Goal: Task Accomplishment & Management: Manage account settings

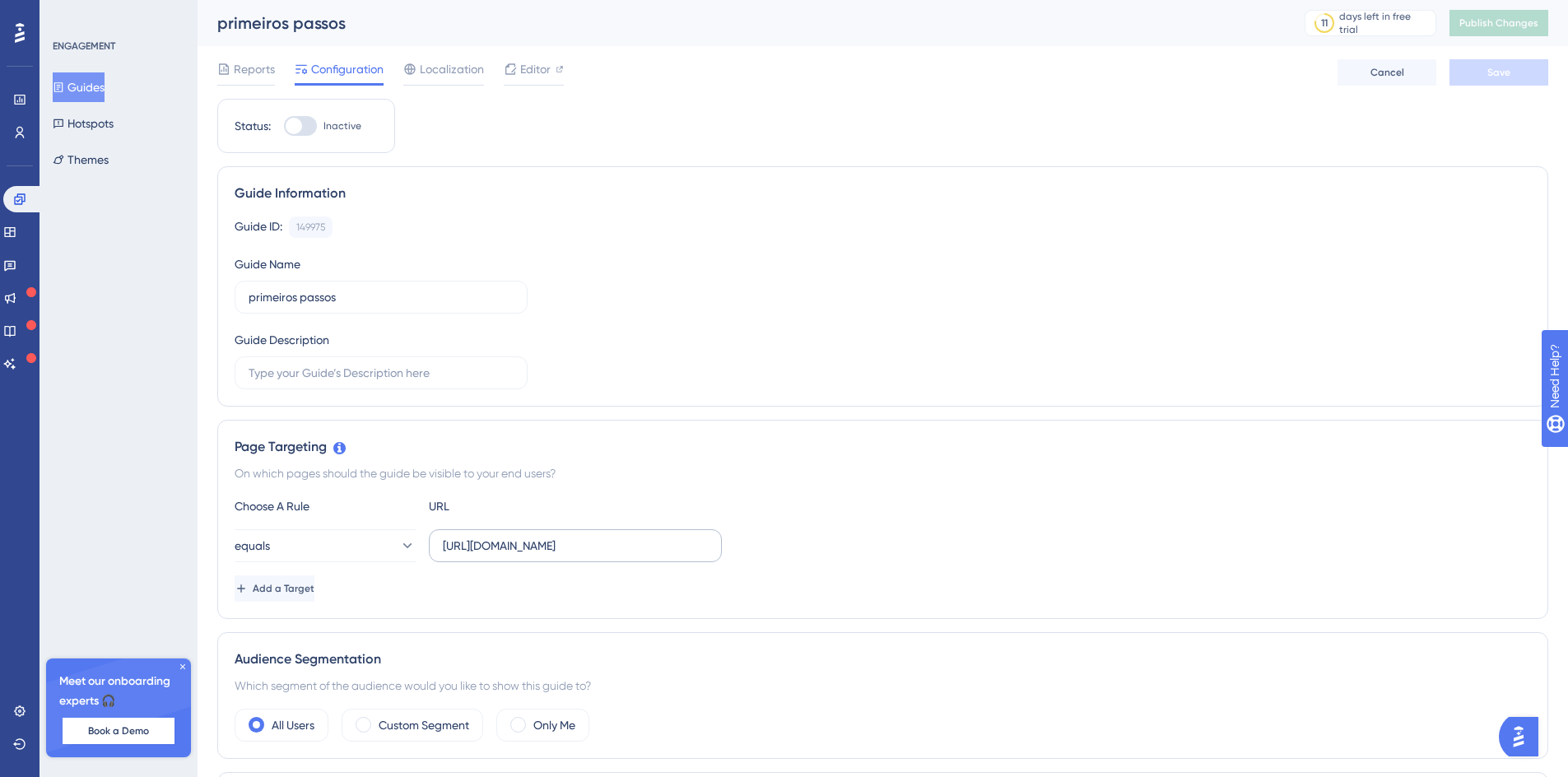
click at [604, 556] on label "[URL][DOMAIN_NAME]" at bounding box center [575, 546] width 293 height 33
click at [604, 555] on input "[URL][DOMAIN_NAME]" at bounding box center [575, 546] width 265 height 18
click at [604, 556] on label "[URL][DOMAIN_NAME]" at bounding box center [575, 546] width 293 height 33
click at [604, 555] on input "[URL][DOMAIN_NAME]" at bounding box center [575, 546] width 265 height 18
click at [604, 556] on label "https://homolog-areadocliente.liguelead.com.br/functionalityUnavailable" at bounding box center [575, 546] width 293 height 33
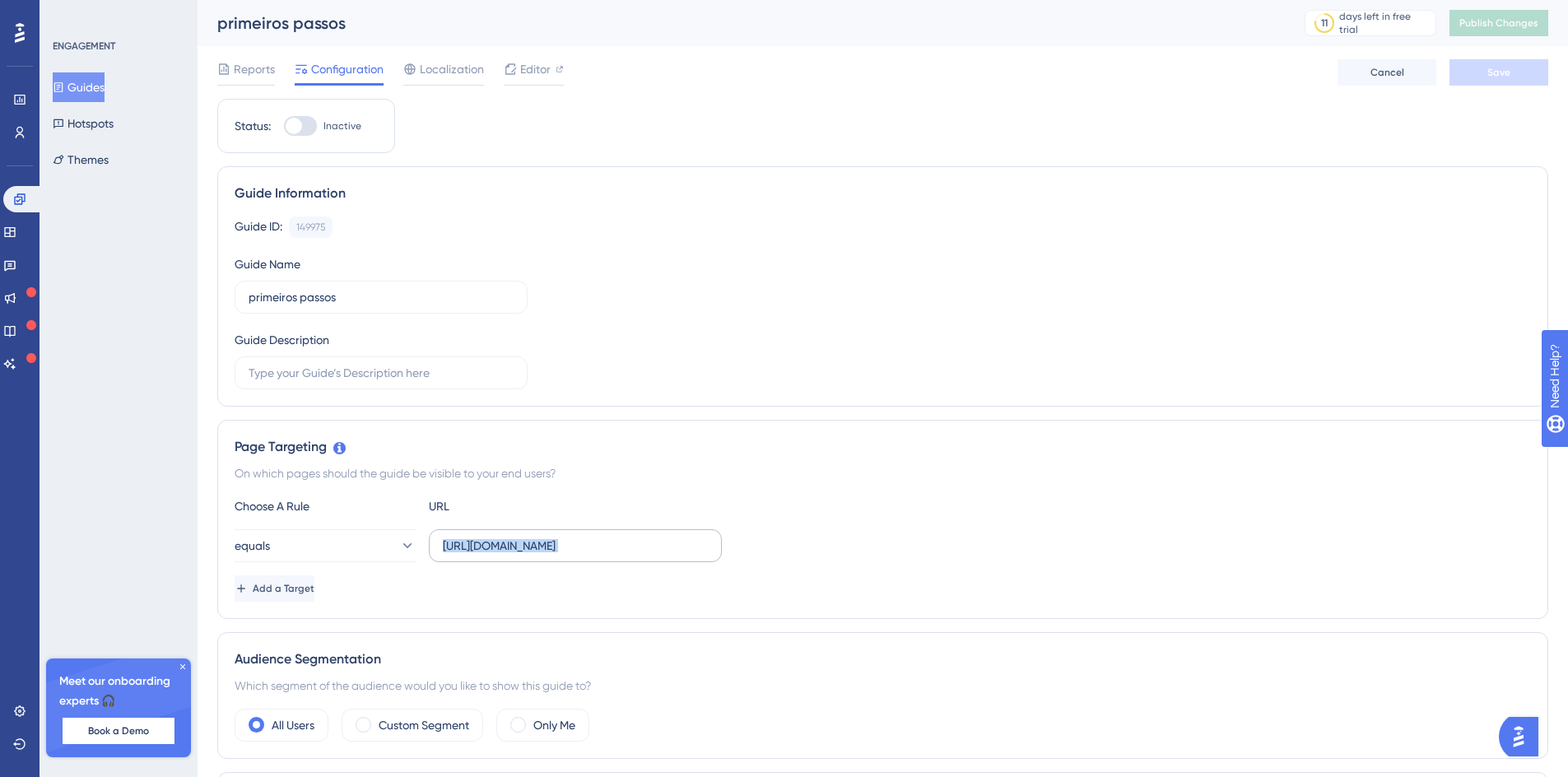
click at [604, 555] on input "https://homolog-areadocliente.liguelead.com.br/functionalityUnavailable" at bounding box center [575, 546] width 265 height 18
click at [527, 65] on span "Editor" at bounding box center [535, 70] width 30 height 20
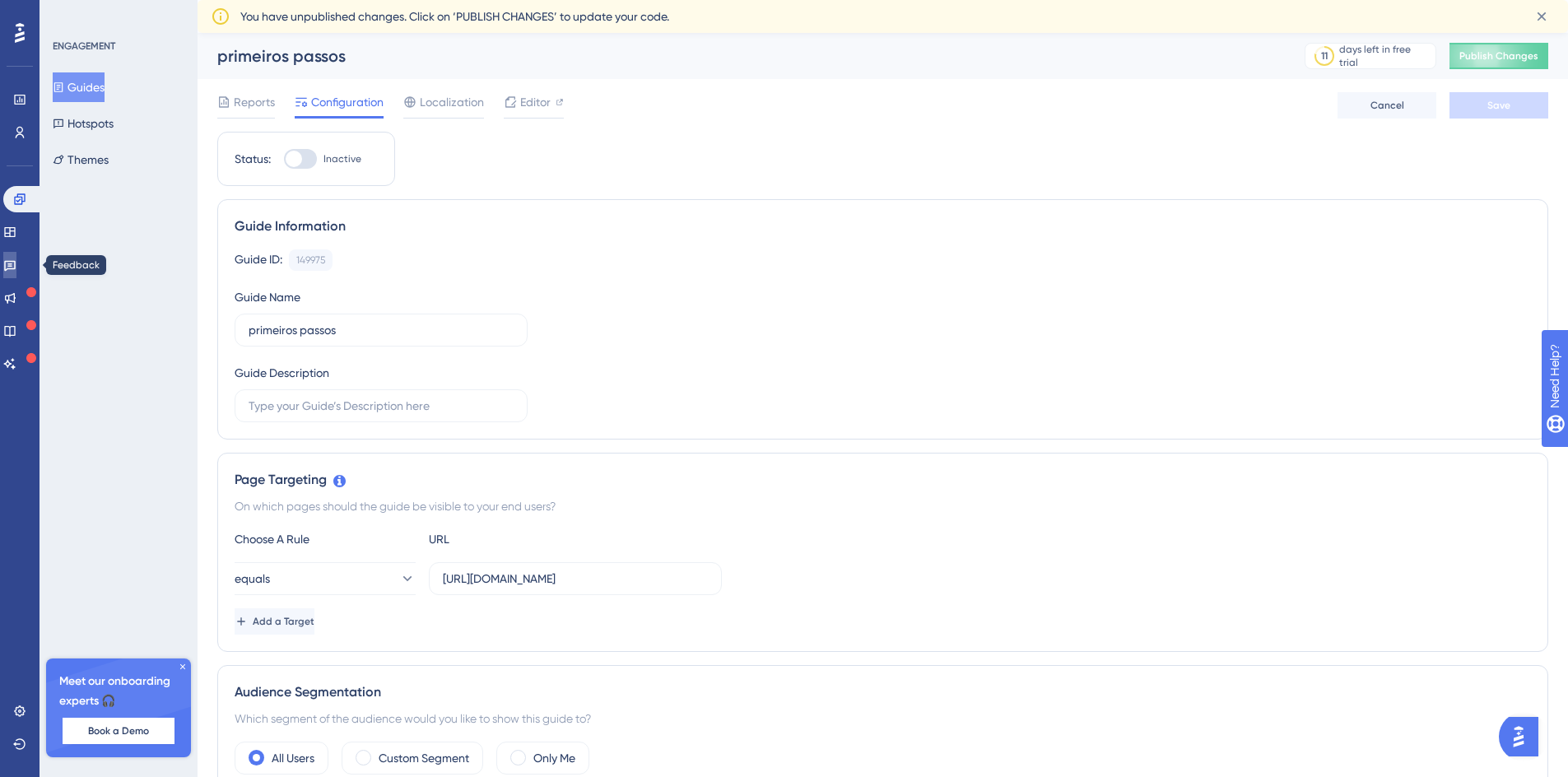
click at [16, 268] on icon at bounding box center [9, 266] width 12 height 11
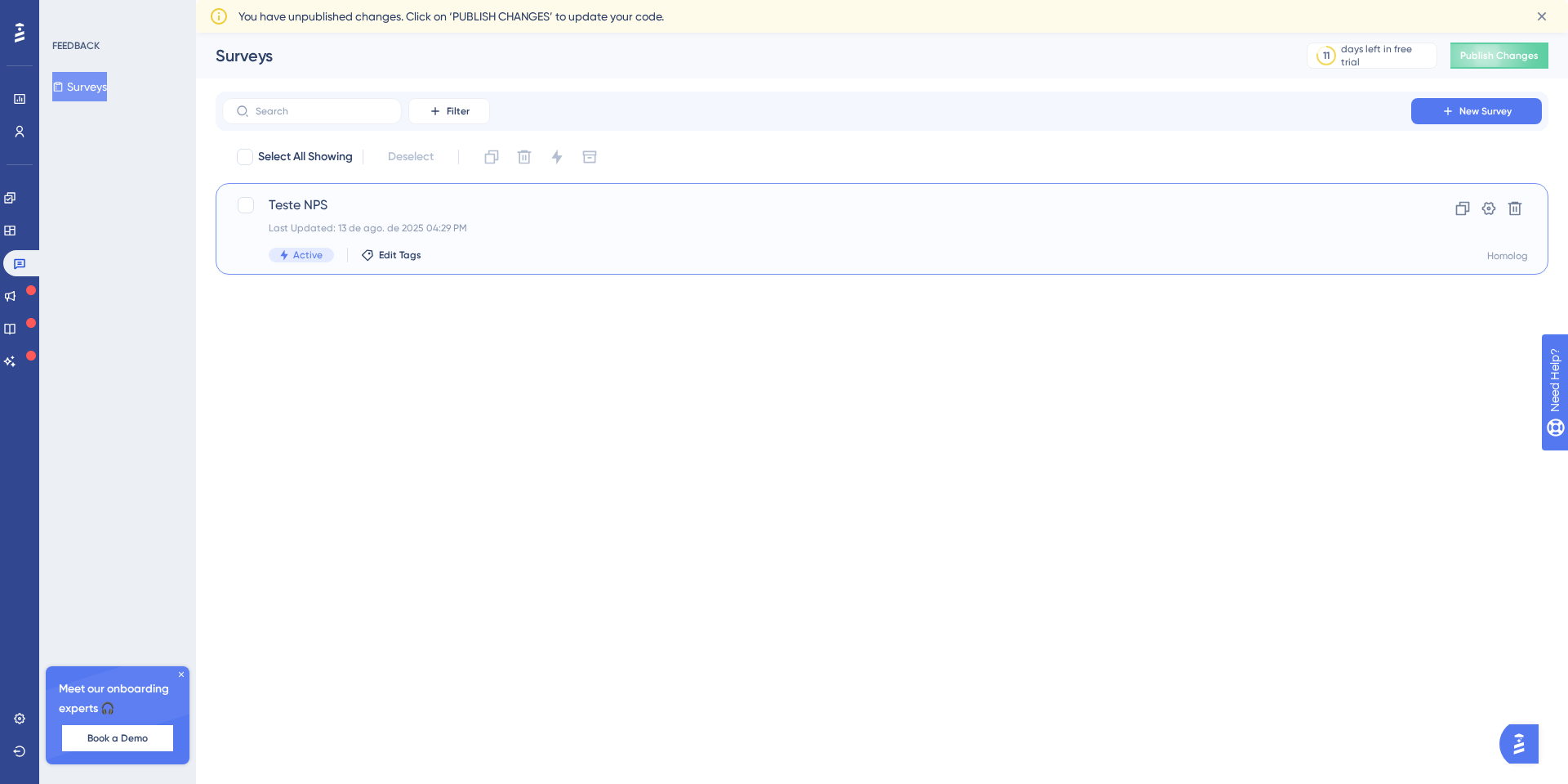
click at [484, 241] on div "Teste NPS Last Updated: 13 de ago. de 2025 04:29 PM Active Edit Tags" at bounding box center [816, 229] width 1096 height 67
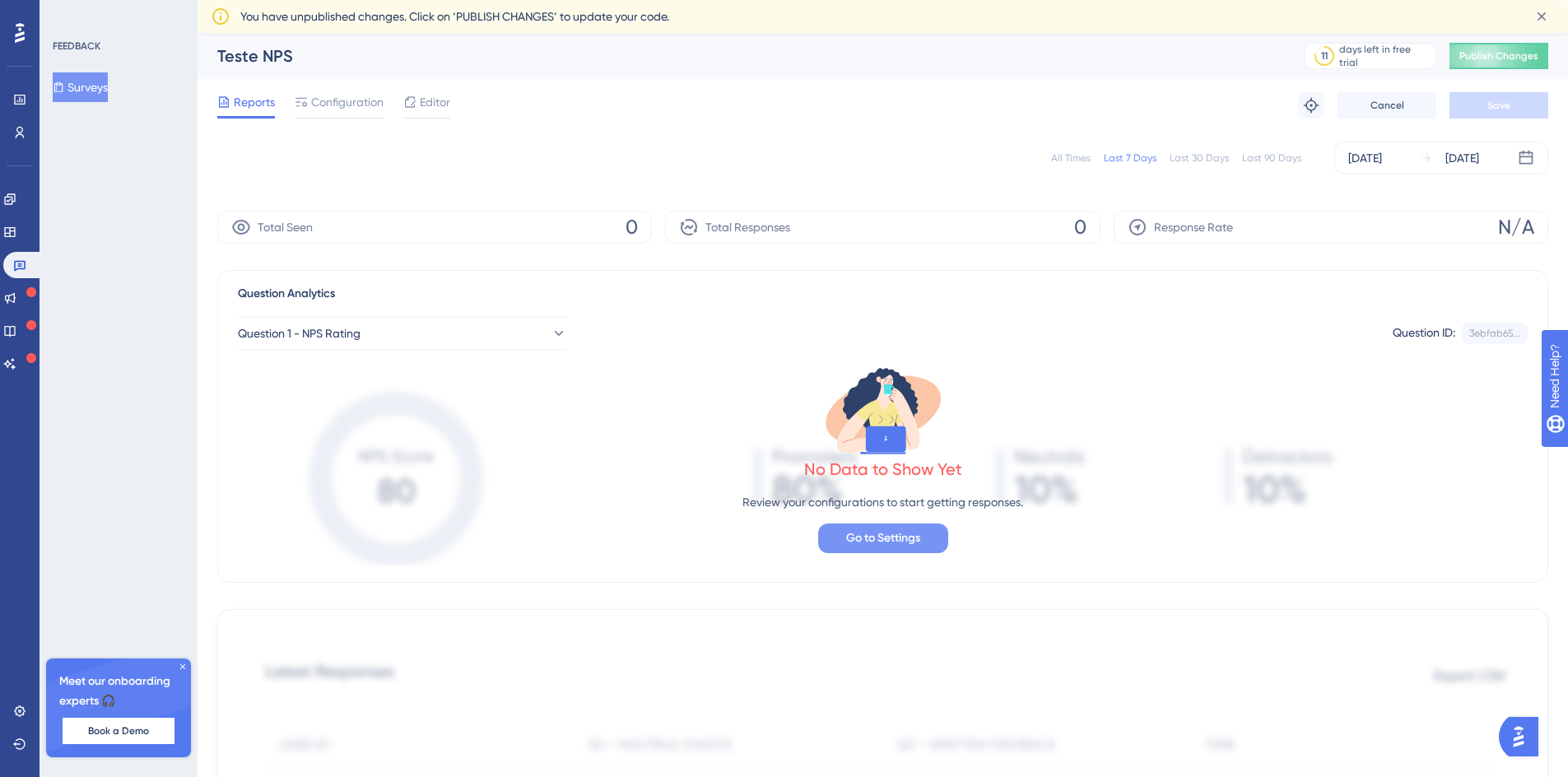
click at [892, 541] on span "Go to Settings" at bounding box center [883, 539] width 74 height 20
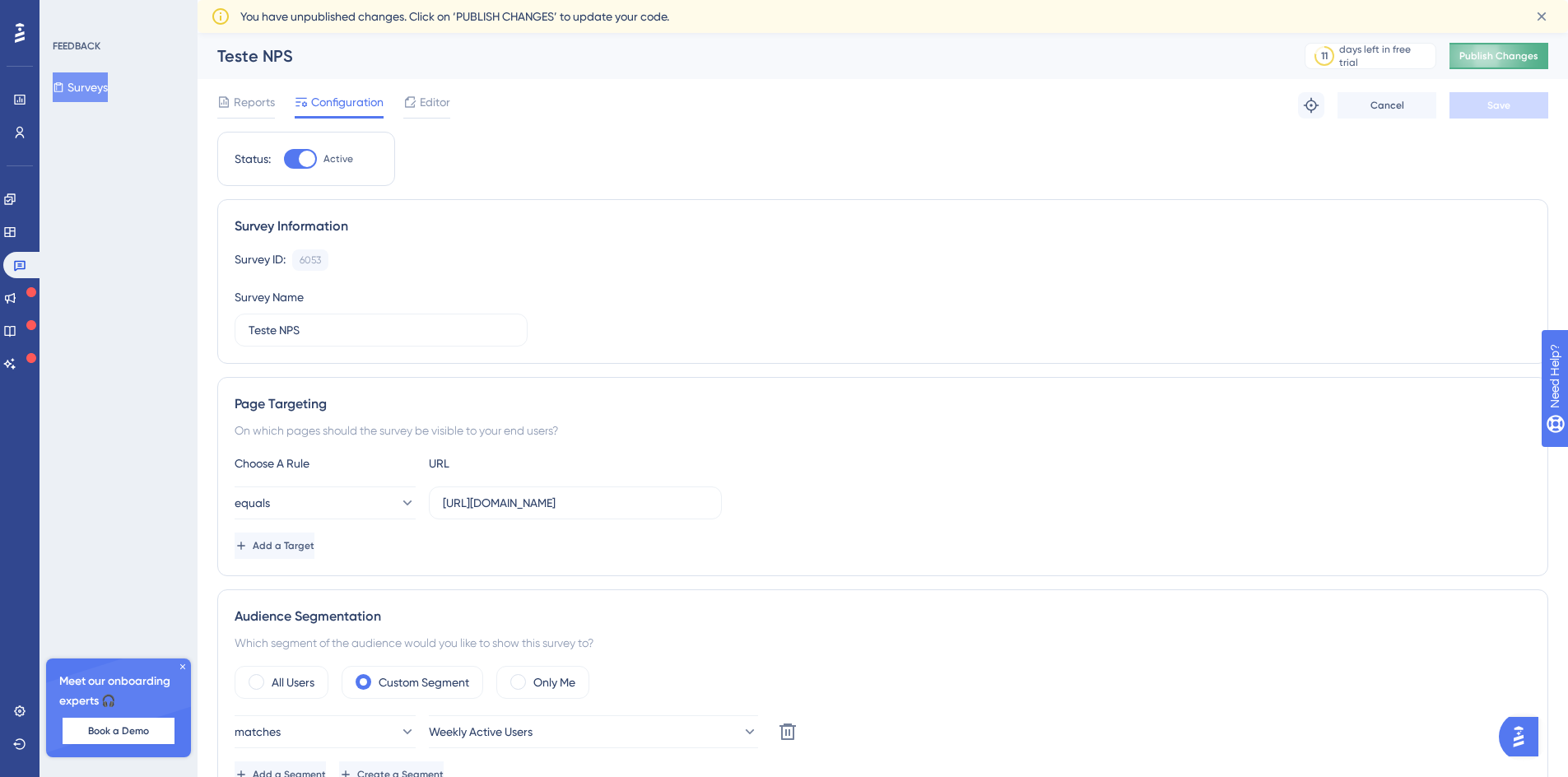
click at [1509, 57] on span "Publish Changes" at bounding box center [1498, 56] width 79 height 13
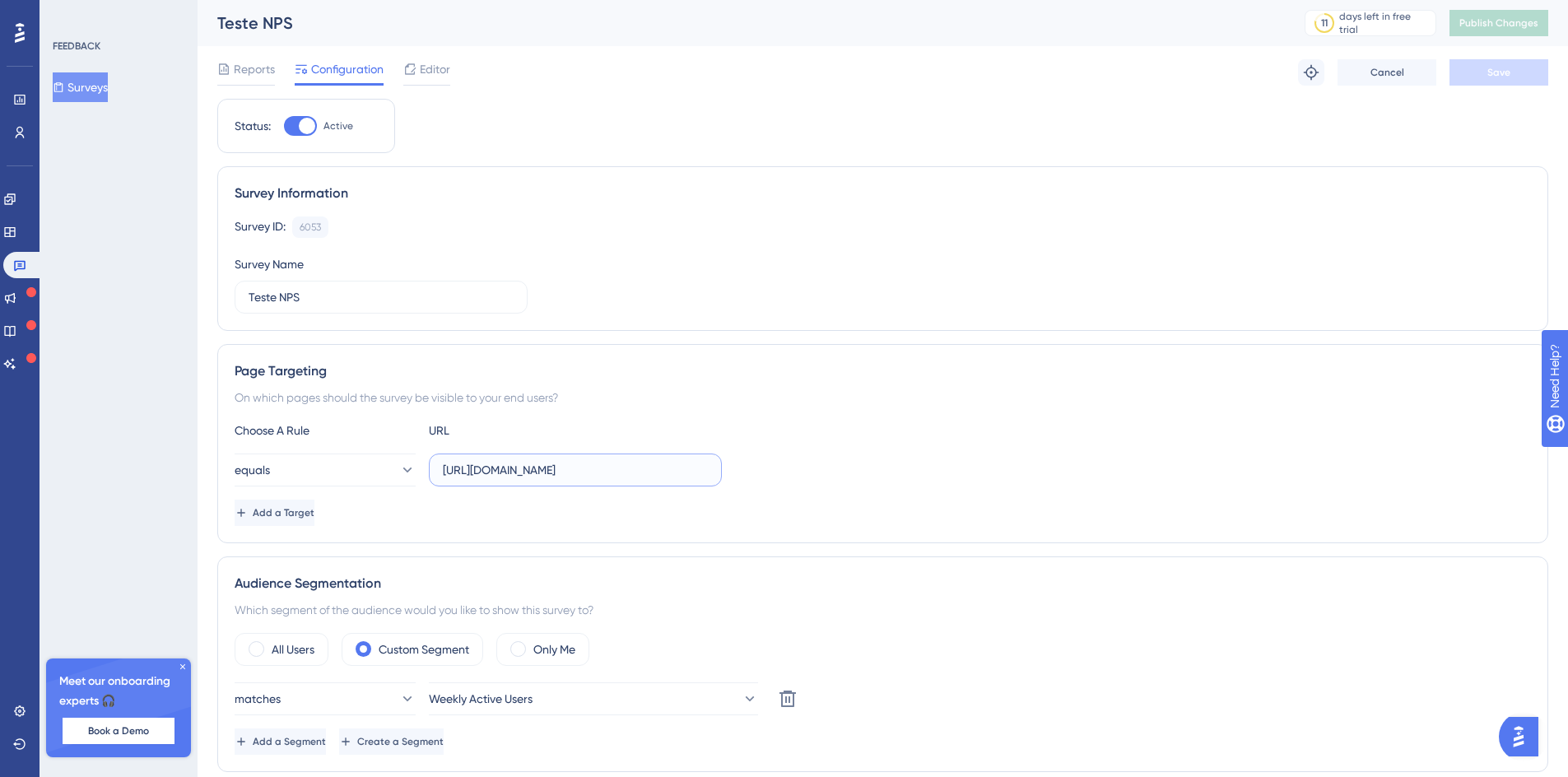
click at [562, 478] on input "https://homolog-areadocliente.liguelead.com.br/configuracoes/clientes" at bounding box center [575, 470] width 265 height 18
click at [365, 468] on button "equals" at bounding box center [325, 470] width 181 height 33
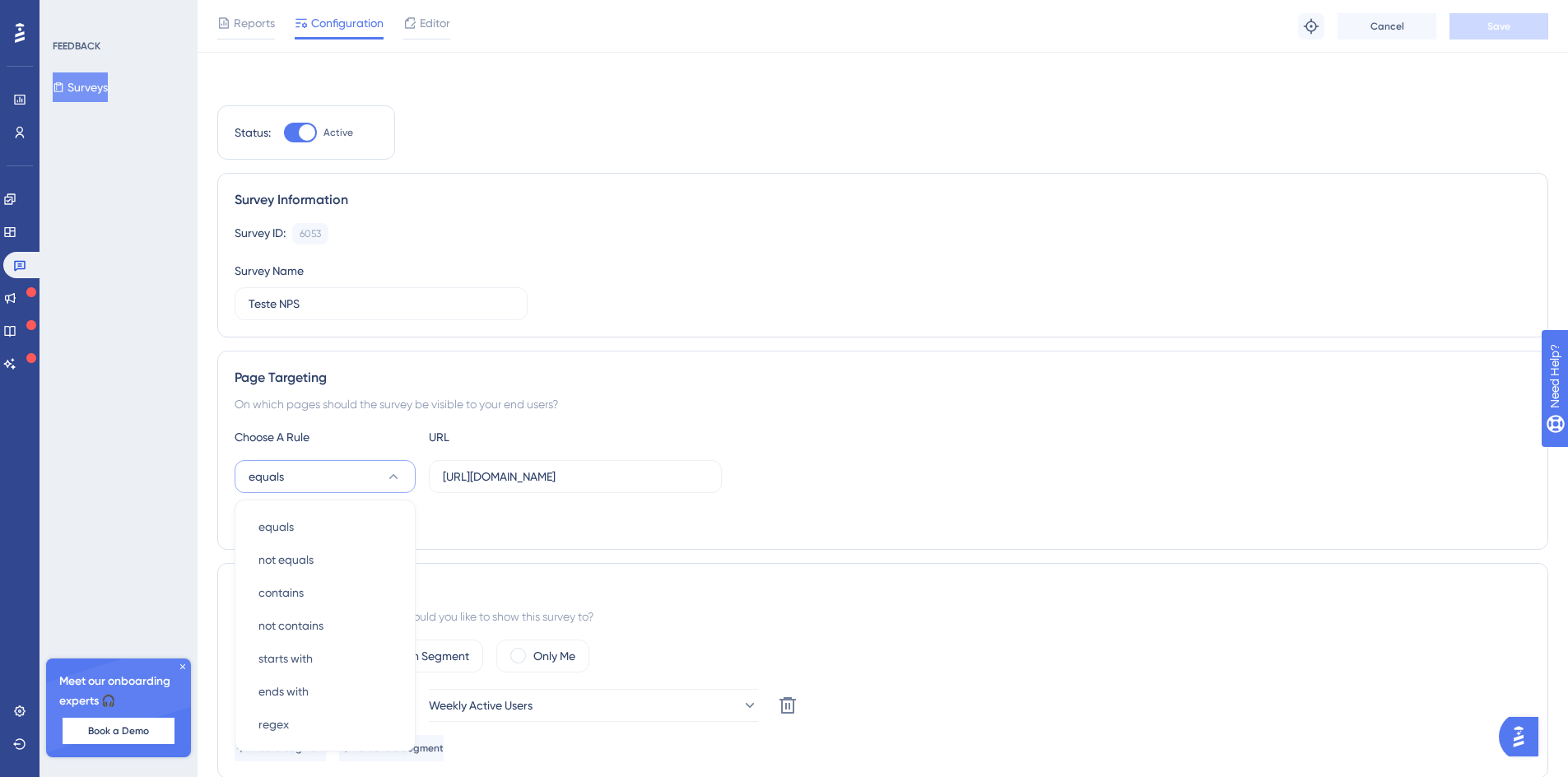
scroll to position [228, 0]
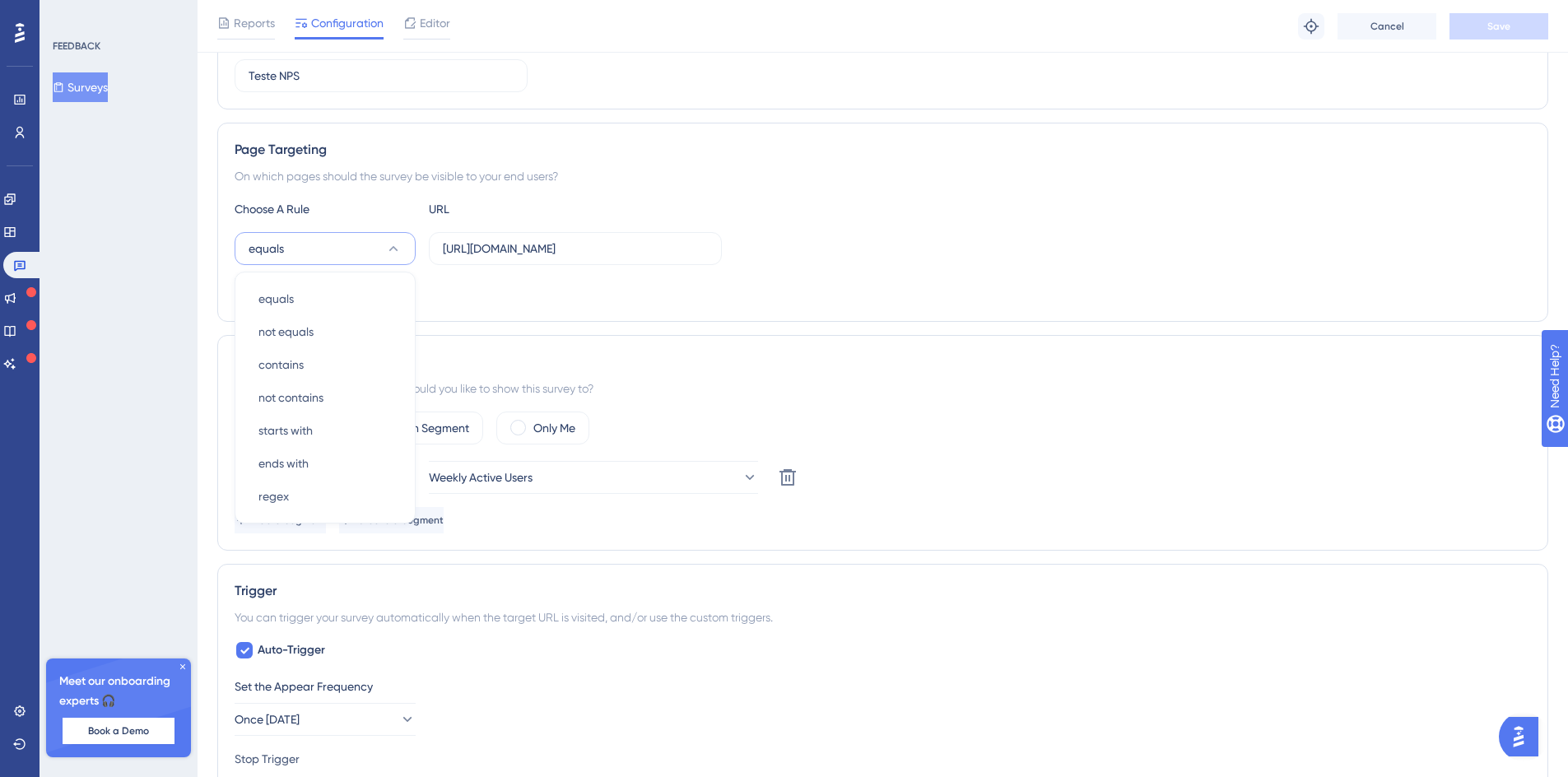
click at [991, 146] on div "Page Targeting" at bounding box center [882, 150] width 1296 height 20
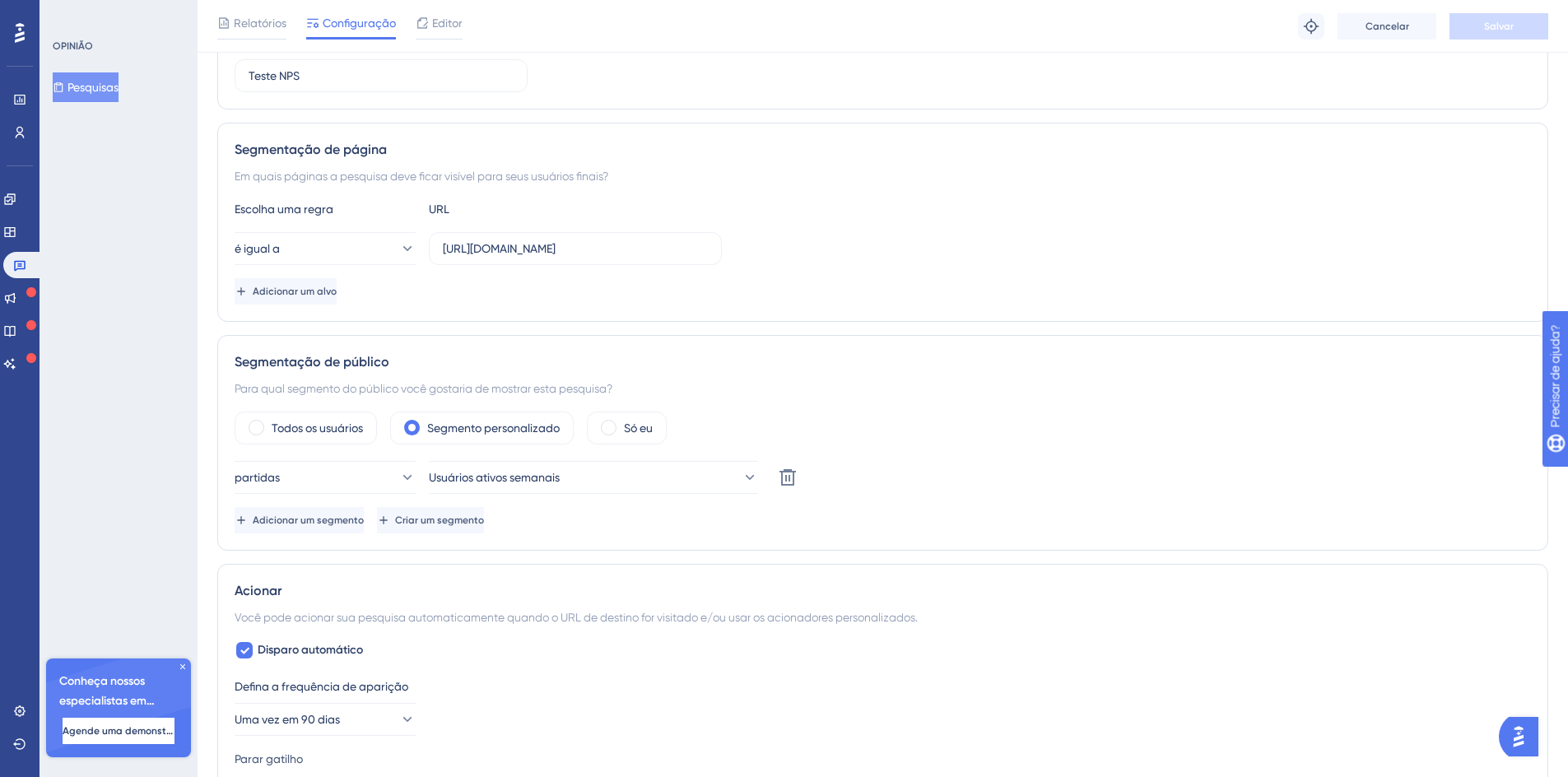
click at [416, 255] on div "é igual a https://homolog-areadocliente.liguelead.com.br/configuracoes/clientes" at bounding box center [478, 249] width 488 height 33
click at [383, 243] on button "é igual a" at bounding box center [325, 249] width 181 height 33
click at [328, 368] on div "contém contém" at bounding box center [326, 365] width 134 height 33
click at [646, 251] on input "https://homolog-areadocliente.liguelead.com.br/configuracoes/clientes" at bounding box center [575, 249] width 265 height 18
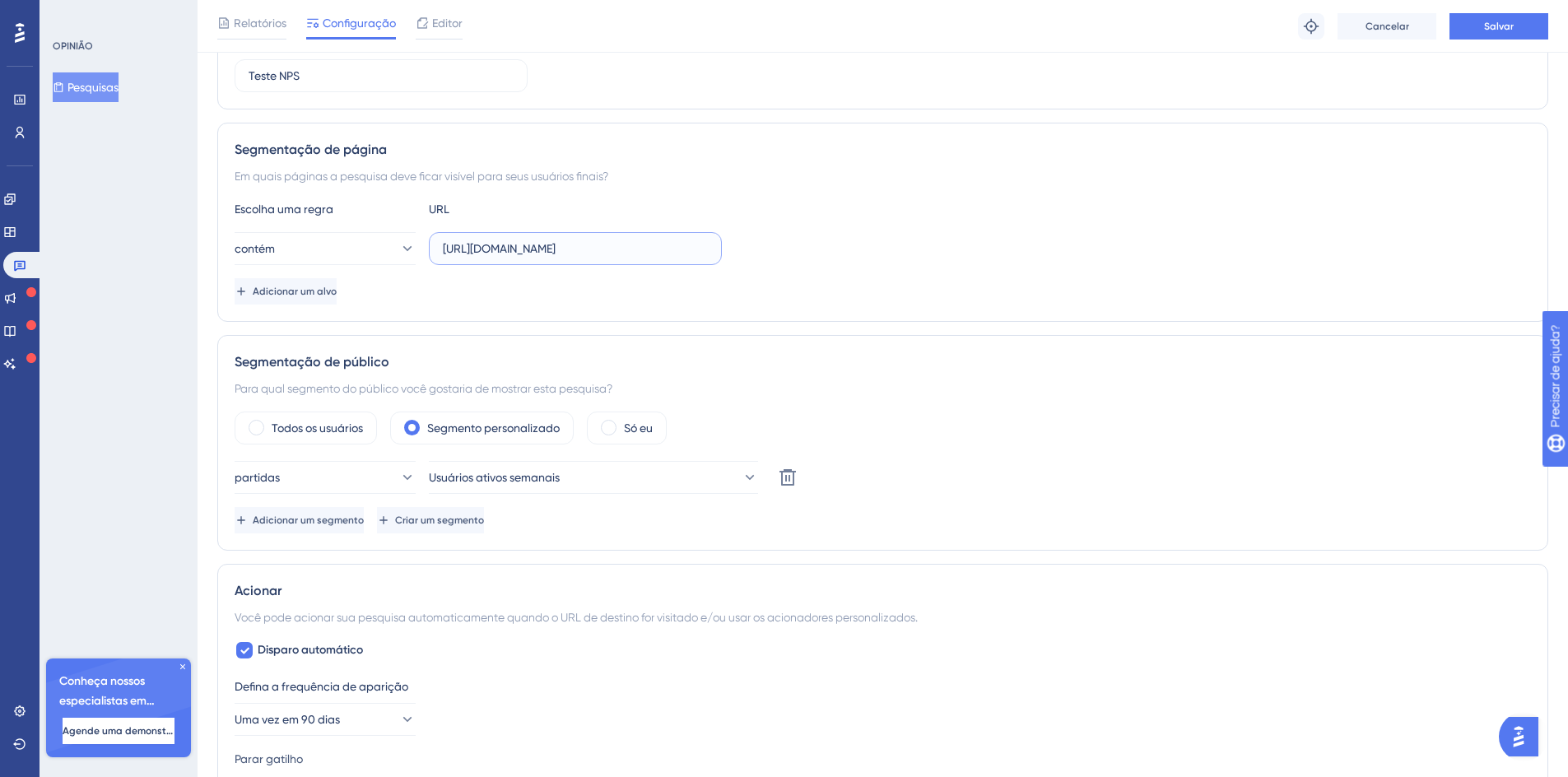
click at [646, 251] on input "https://homolog-areadocliente.liguelead.com.br/configuracoes/clientes" at bounding box center [575, 249] width 265 height 18
click at [540, 311] on div "Segmentação de página Em quais páginas a pesquisa deve ficar visível para seus …" at bounding box center [883, 222] width 1331 height 200
click at [318, 430] on font "Todos os usuários" at bounding box center [317, 428] width 91 height 13
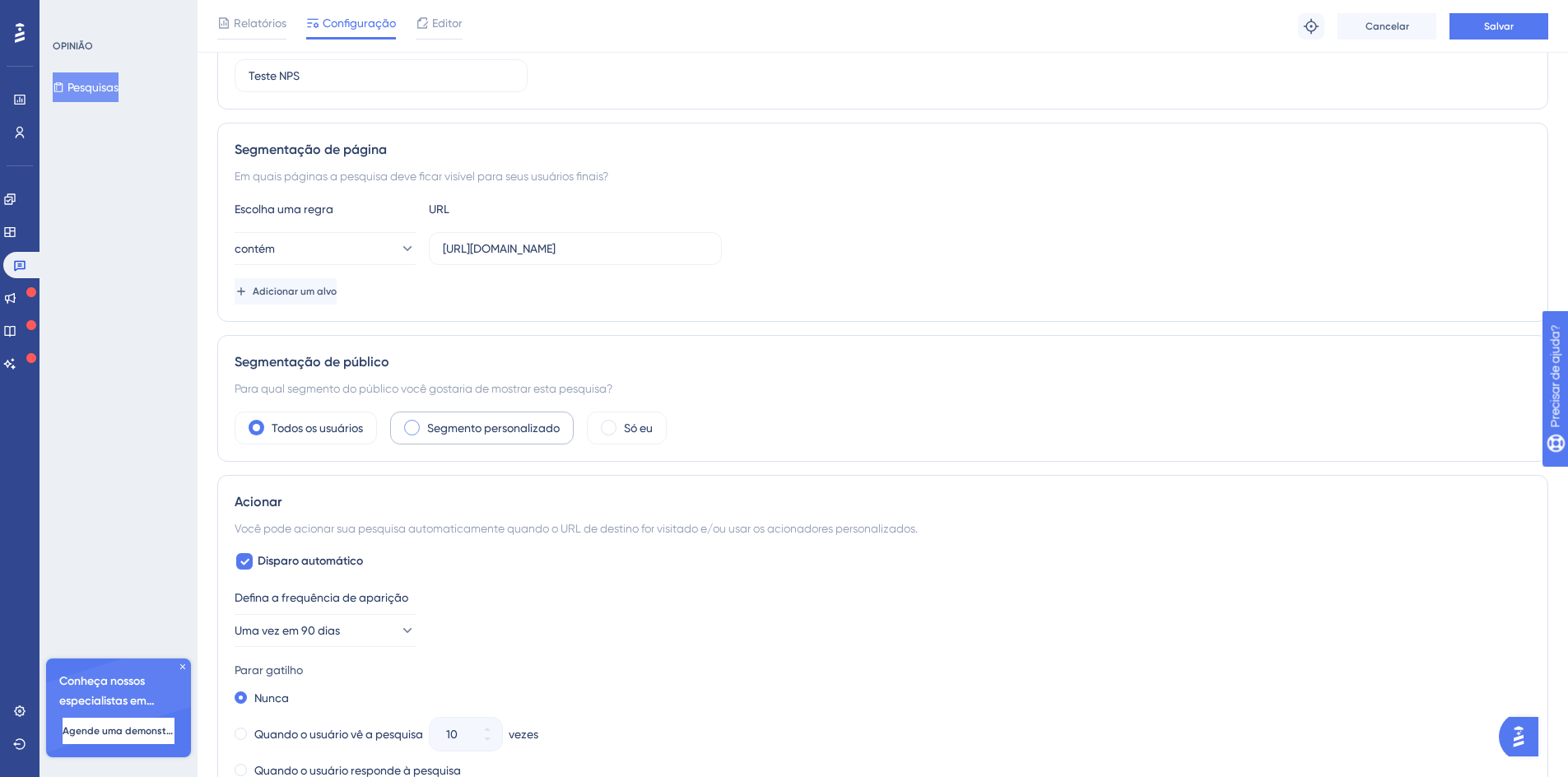
scroll to position [327, 0]
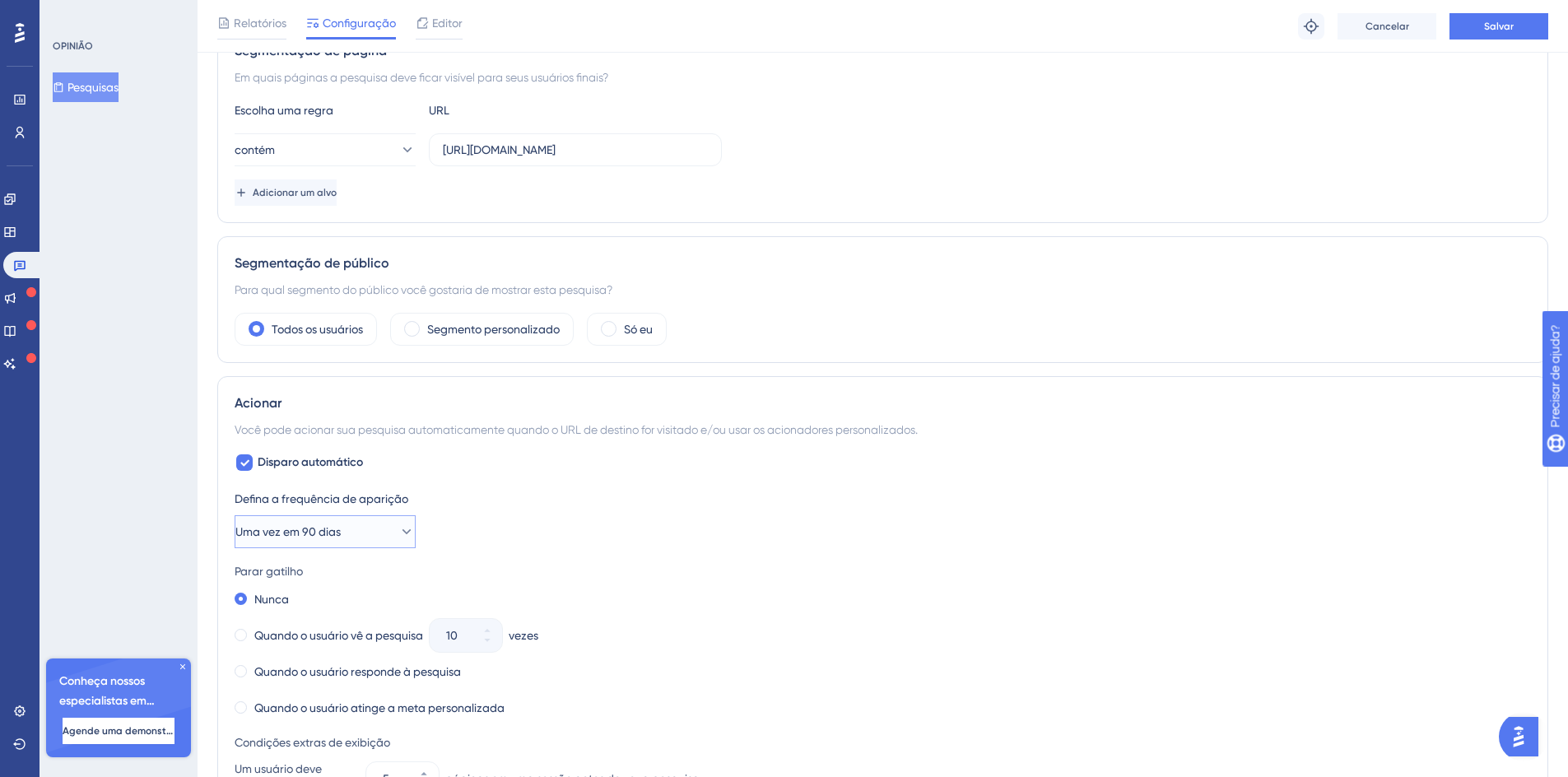
click at [369, 529] on button "Uma vez em 90 dias" at bounding box center [325, 532] width 181 height 33
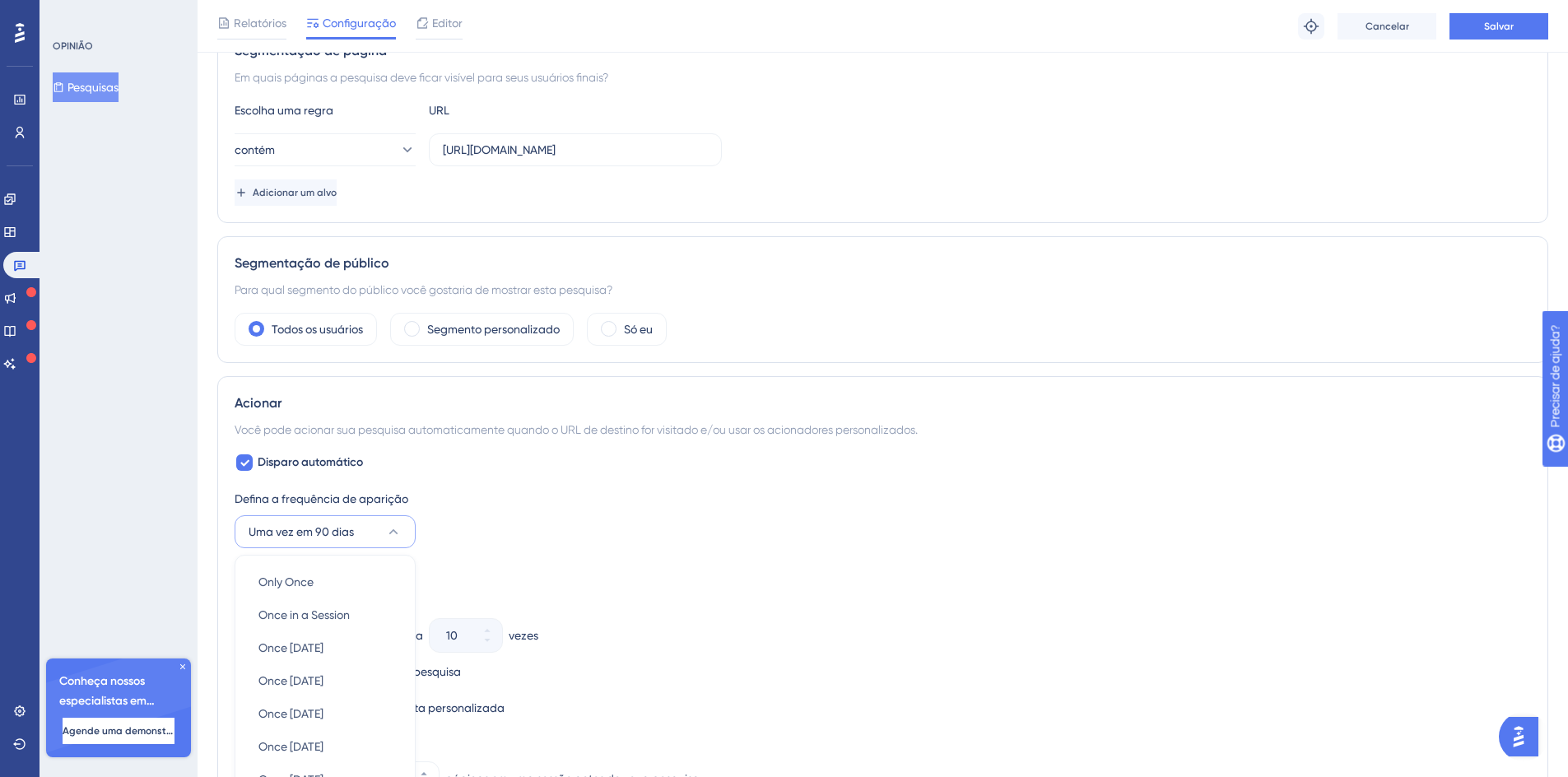
scroll to position [650, 0]
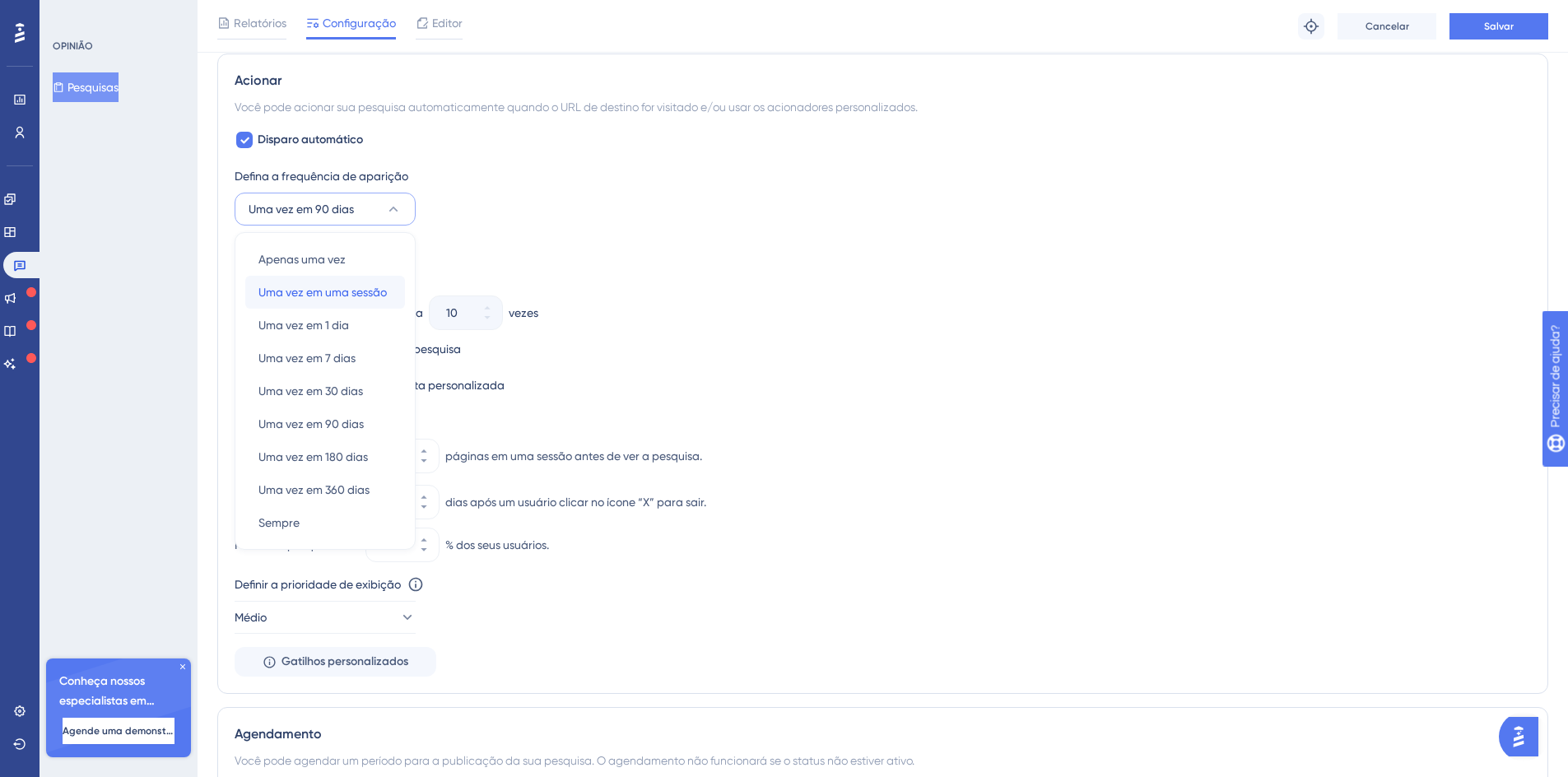
click at [379, 297] on font "Uma vez em uma sessão" at bounding box center [323, 292] width 128 height 13
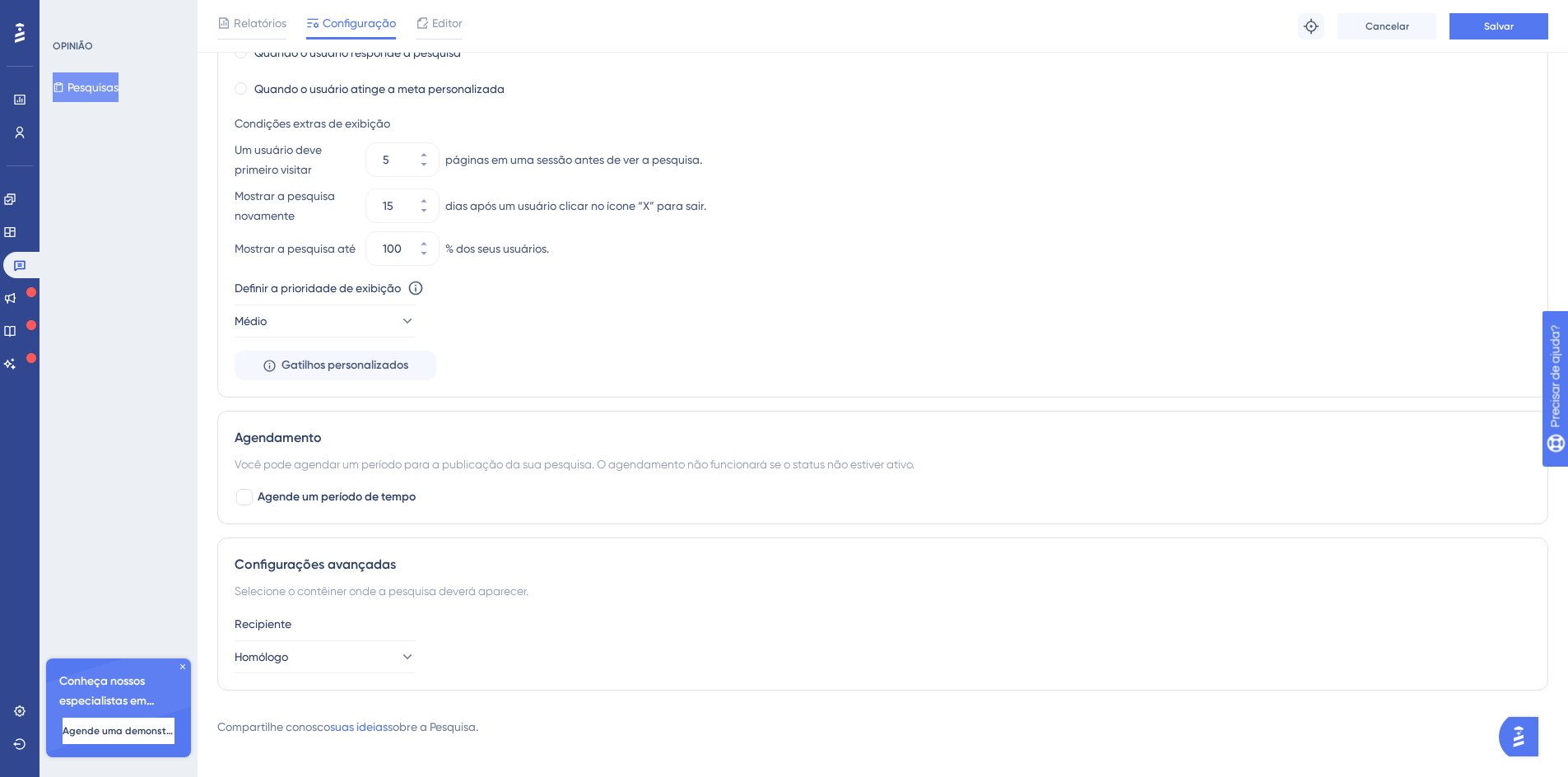
scroll to position [965, 0]
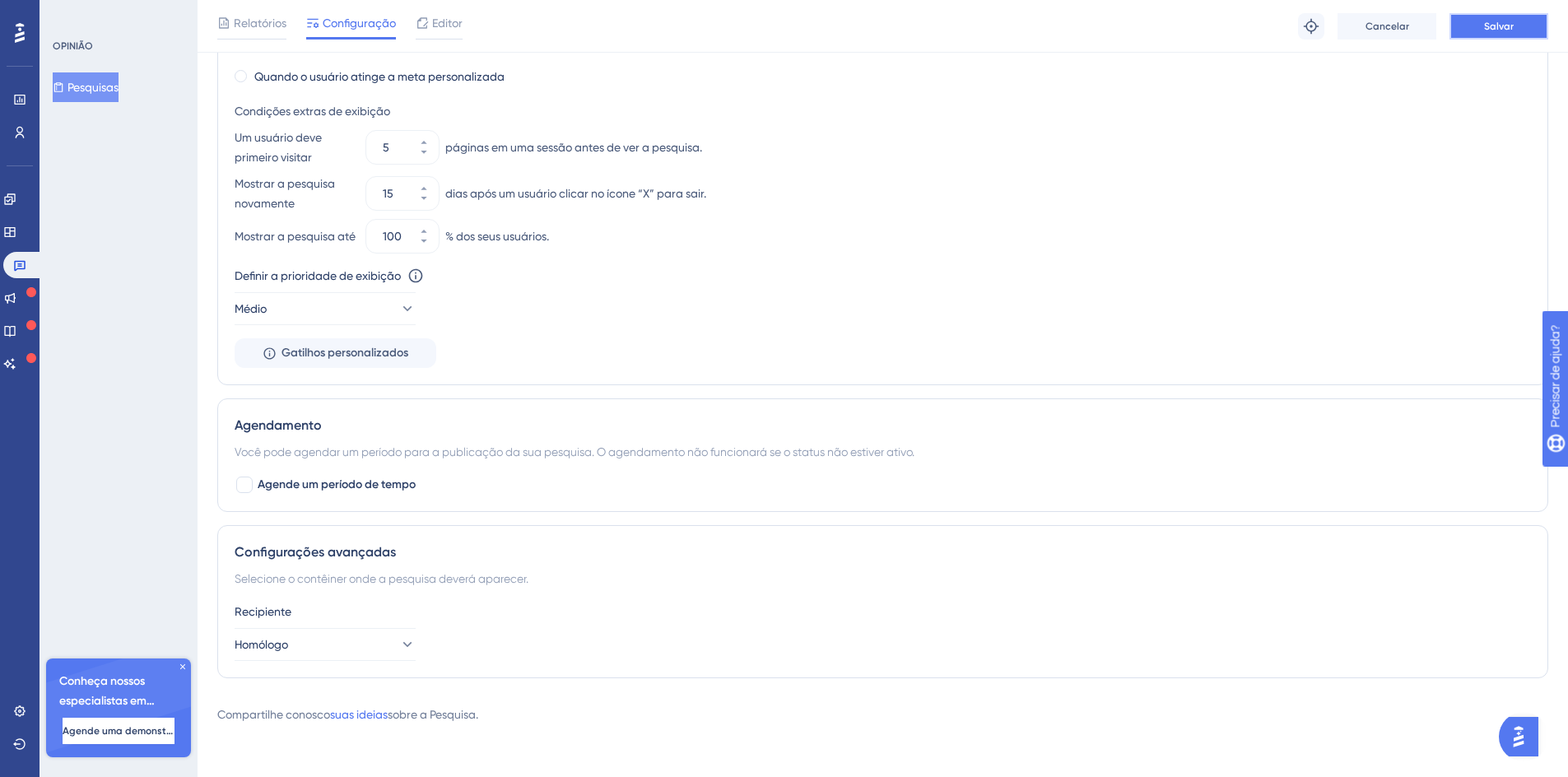
click at [1472, 28] on button "Salvar" at bounding box center [1498, 26] width 99 height 27
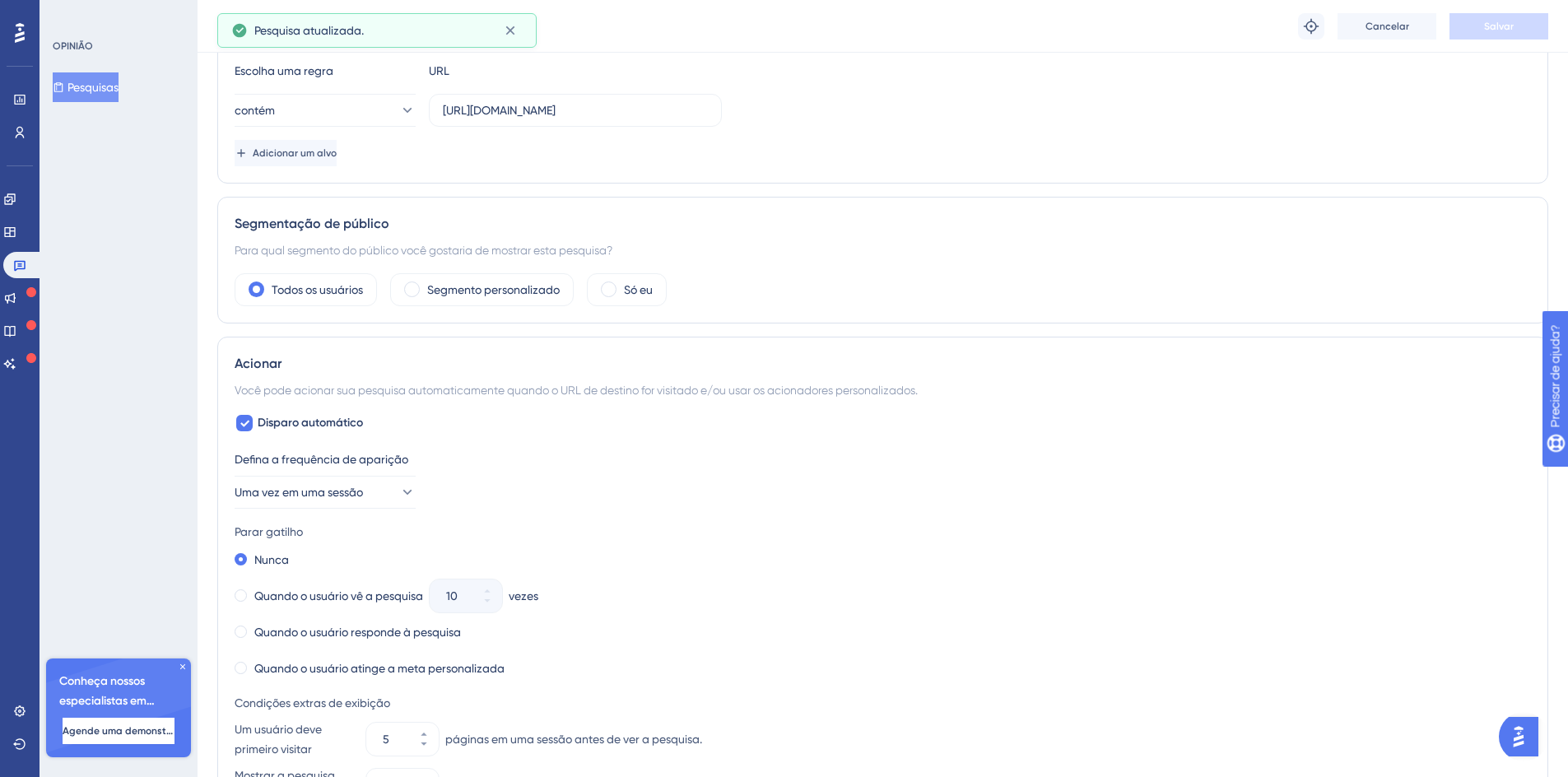
scroll to position [0, 0]
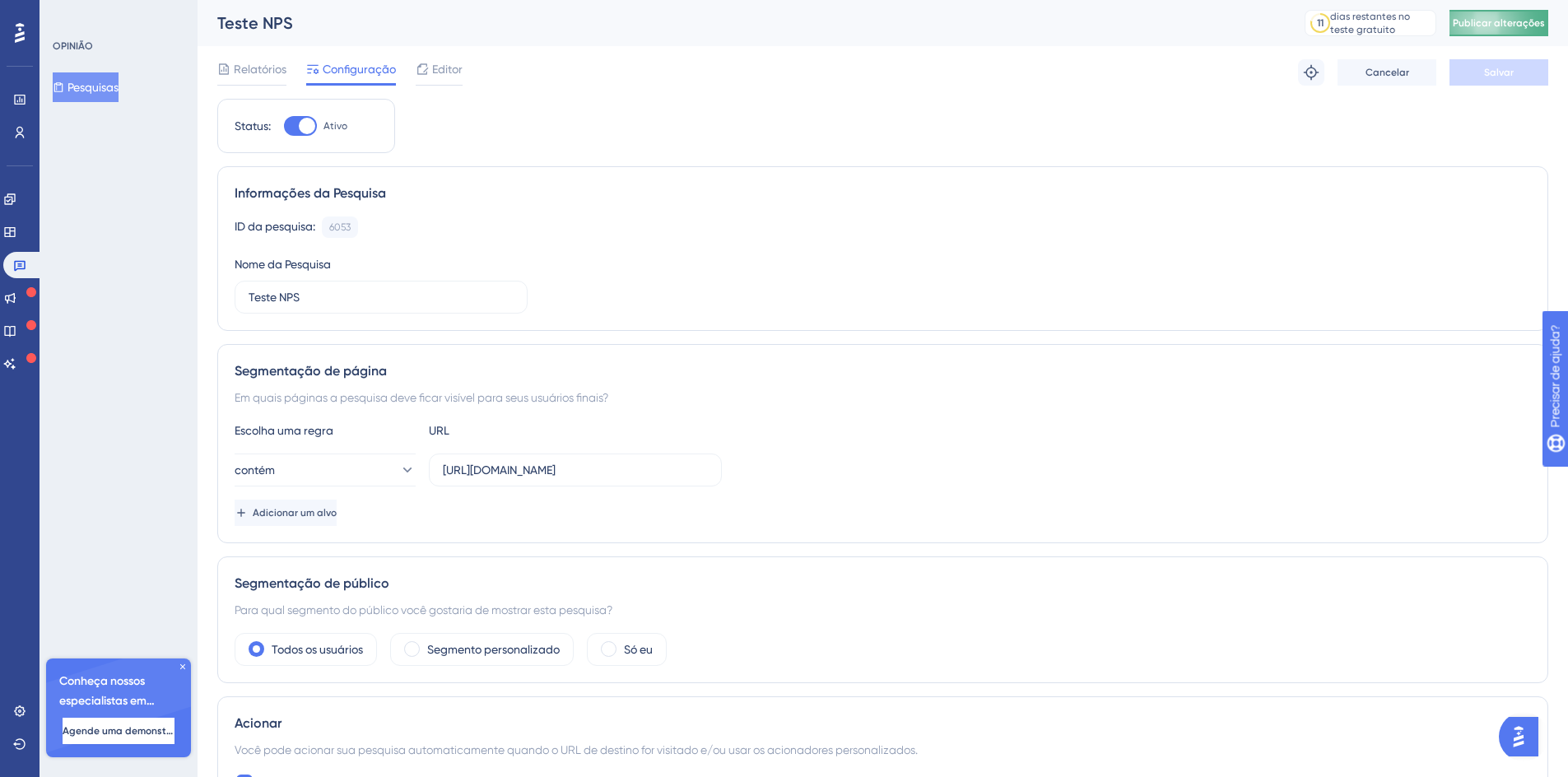
click at [1514, 28] on font "Publicar alterações" at bounding box center [1498, 23] width 92 height 12
click at [456, 68] on font "Editor" at bounding box center [446, 69] width 30 height 13
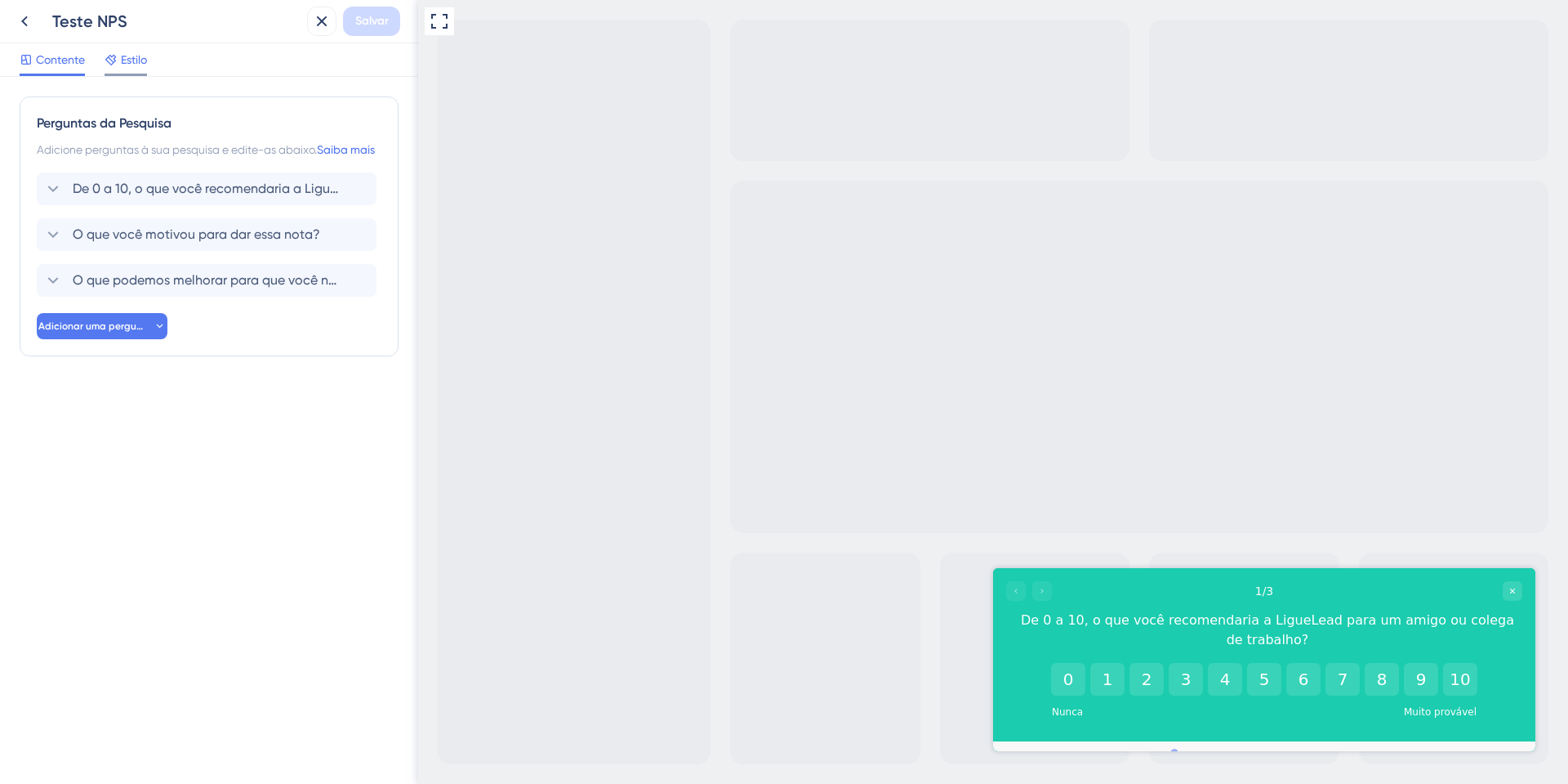
click at [117, 64] on icon at bounding box center [111, 59] width 13 height 13
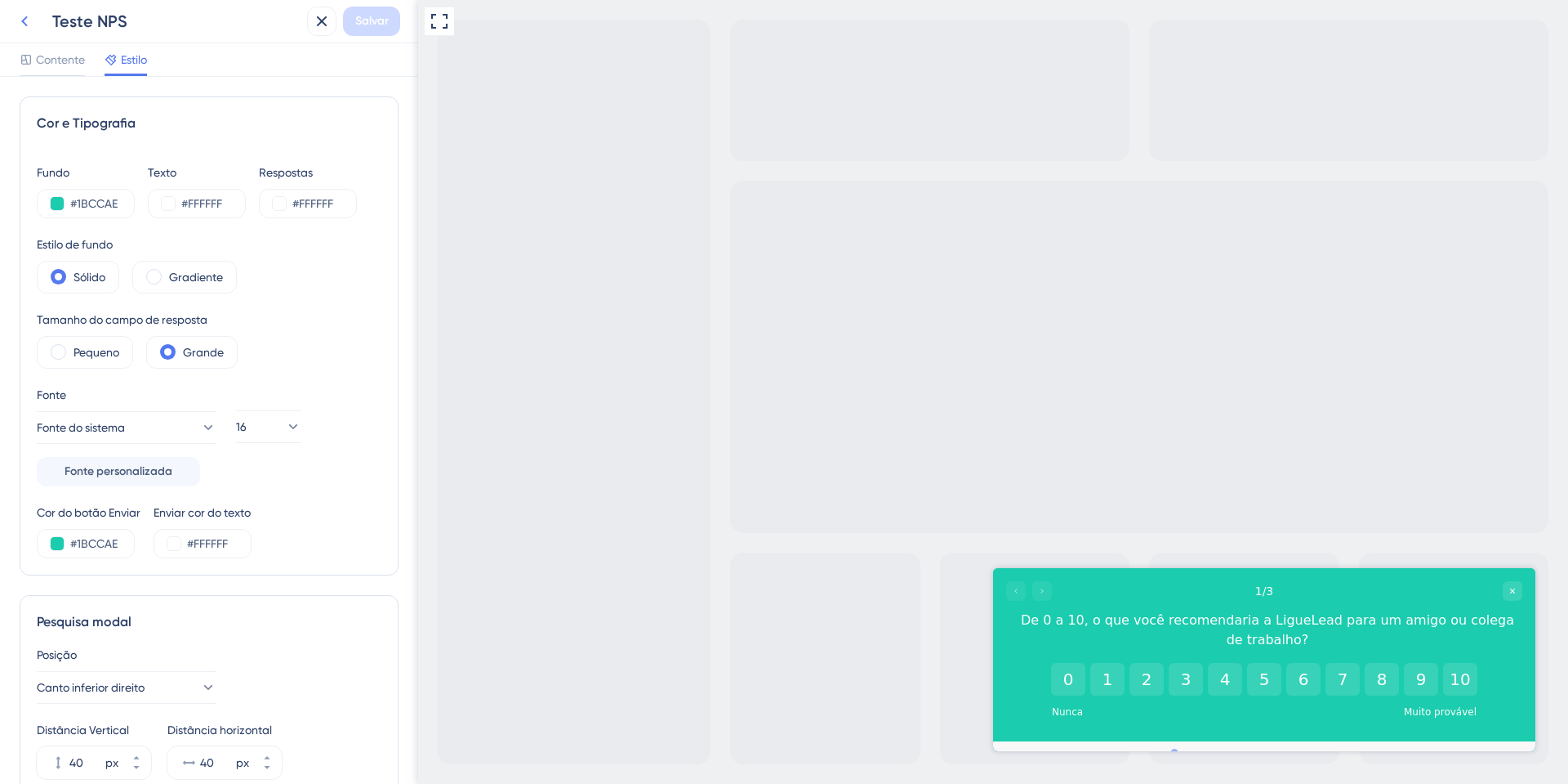
click at [26, 18] on icon at bounding box center [24, 22] width 6 height 11
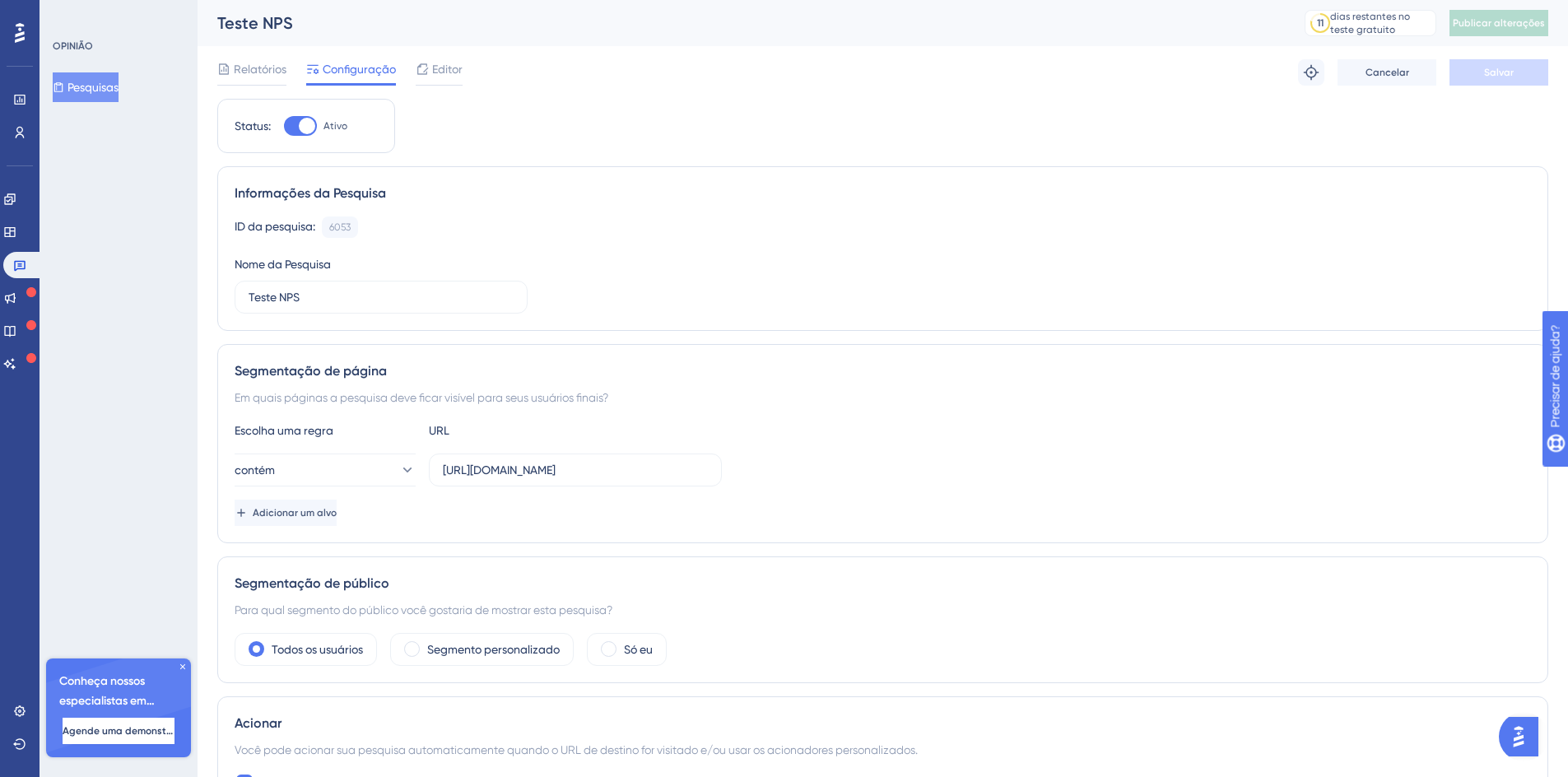
click at [270, 69] on font "Relatórios" at bounding box center [261, 69] width 53 height 13
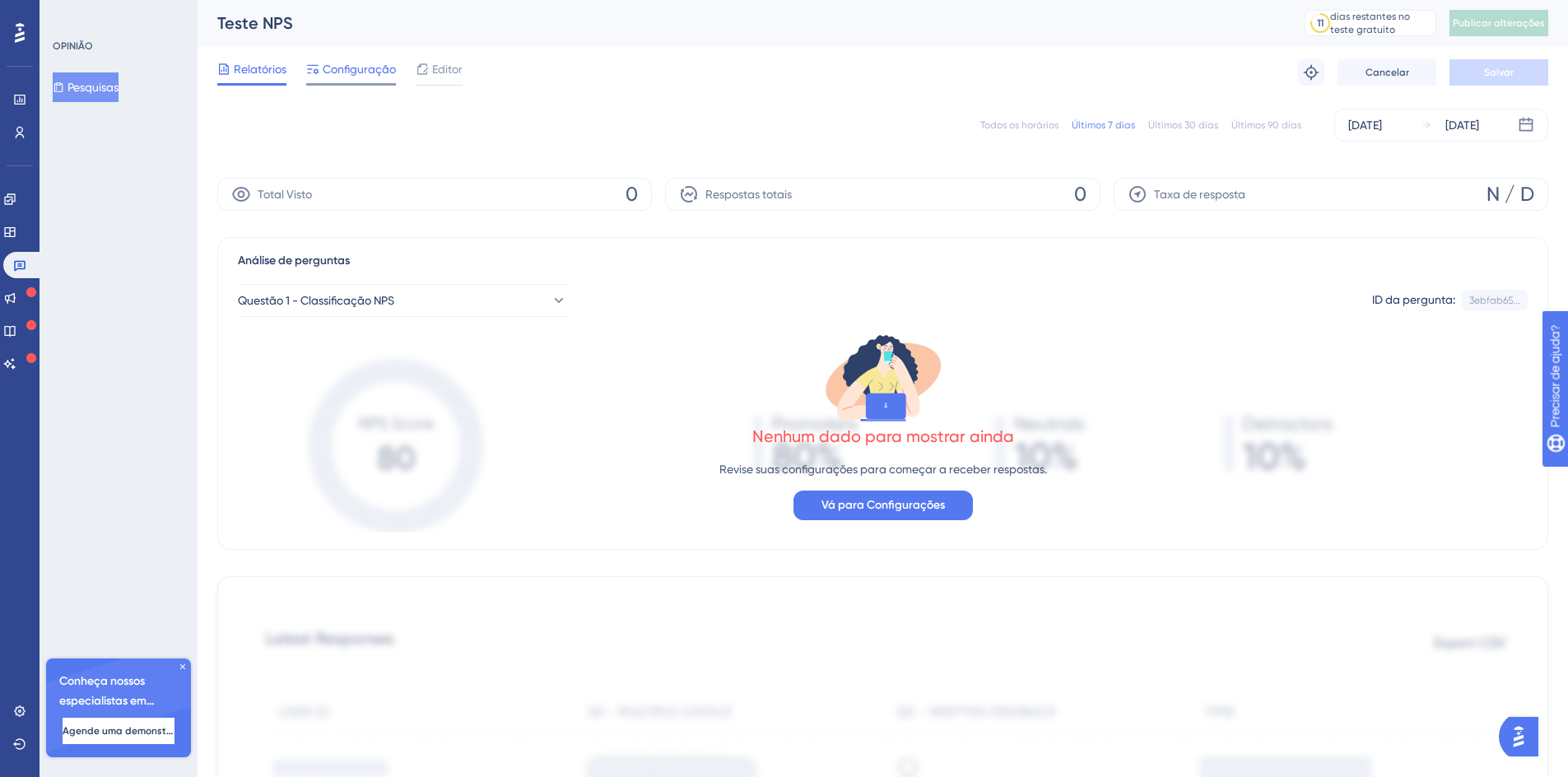
click at [329, 64] on font "Configuração" at bounding box center [360, 69] width 73 height 13
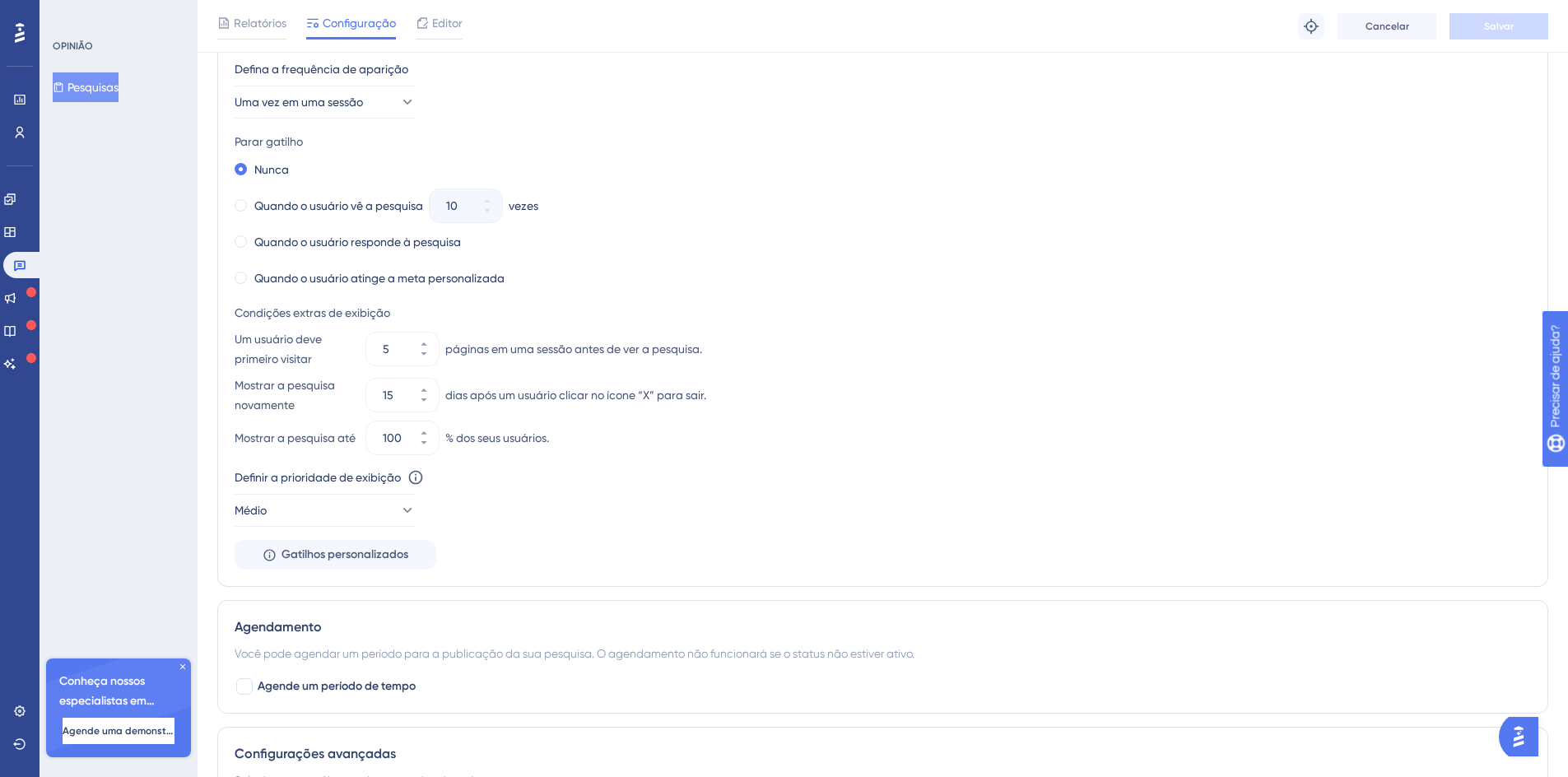
scroll to position [965, 0]
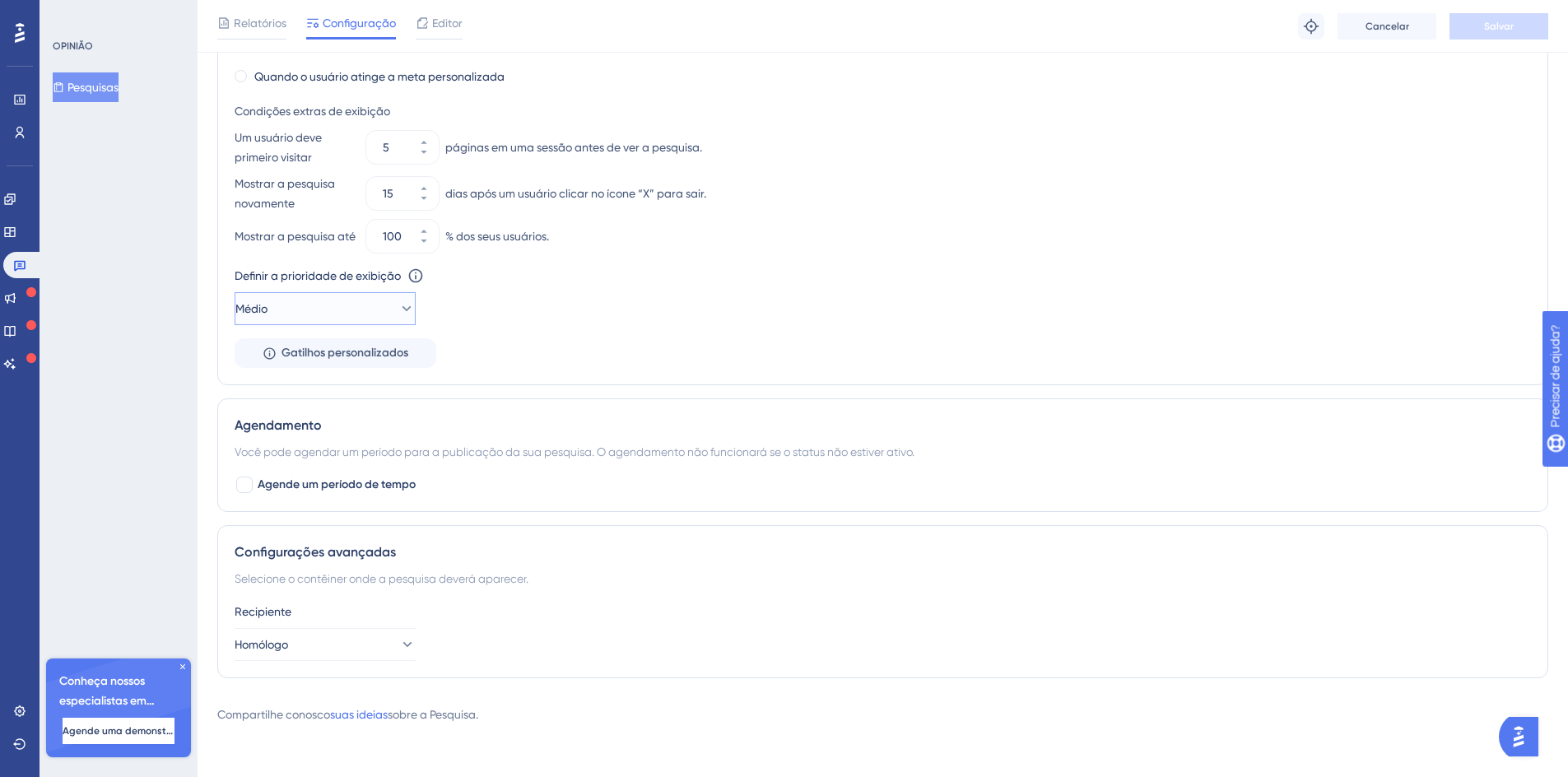
click at [366, 318] on button "Médio" at bounding box center [325, 308] width 181 height 33
click at [631, 312] on div "Definir a prioridade de exibição Esta opção definirá a prioridade de exibição e…" at bounding box center [882, 296] width 1296 height 59
click at [381, 643] on button "Homólogo" at bounding box center [325, 644] width 181 height 33
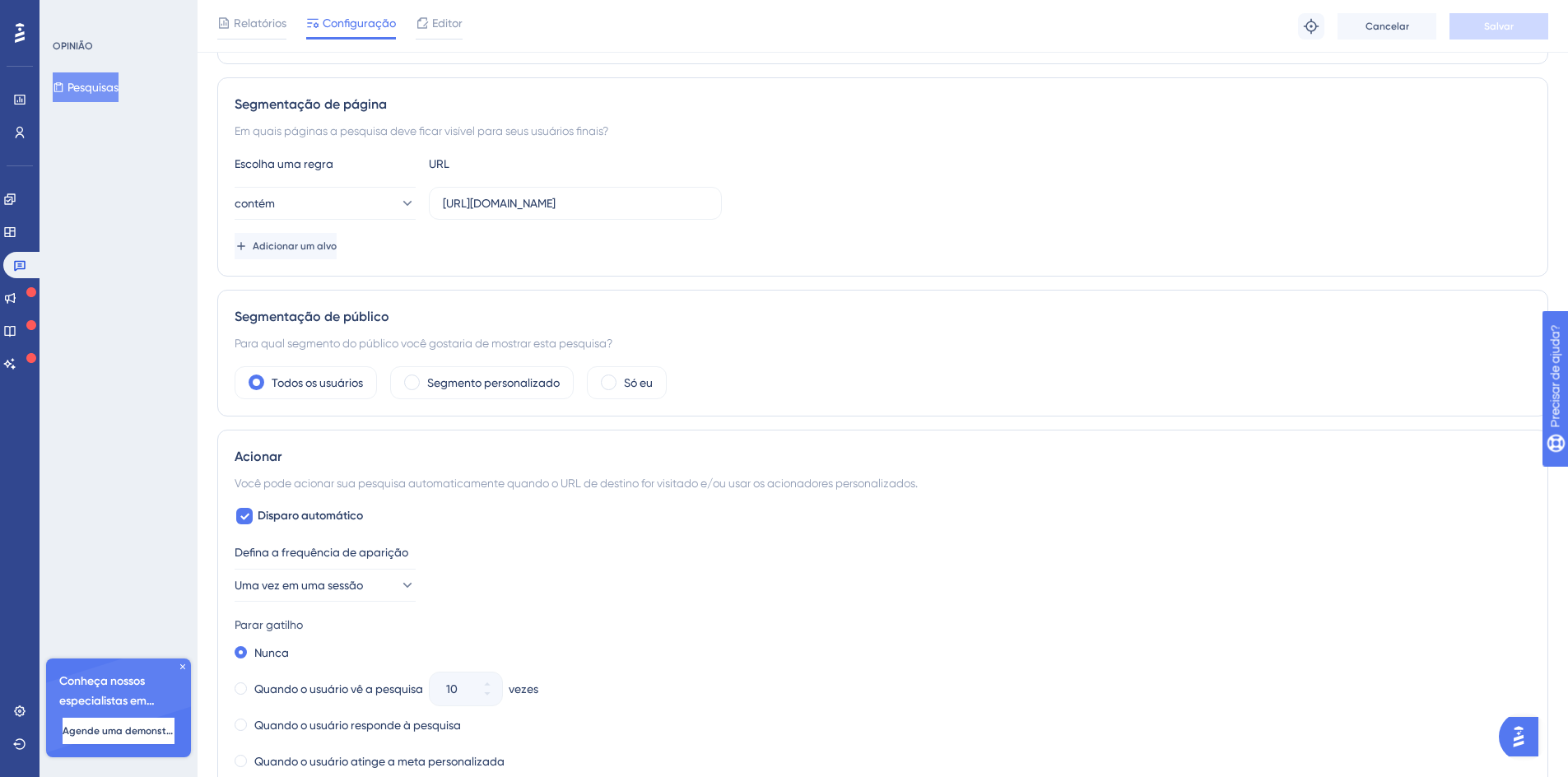
scroll to position [0, 0]
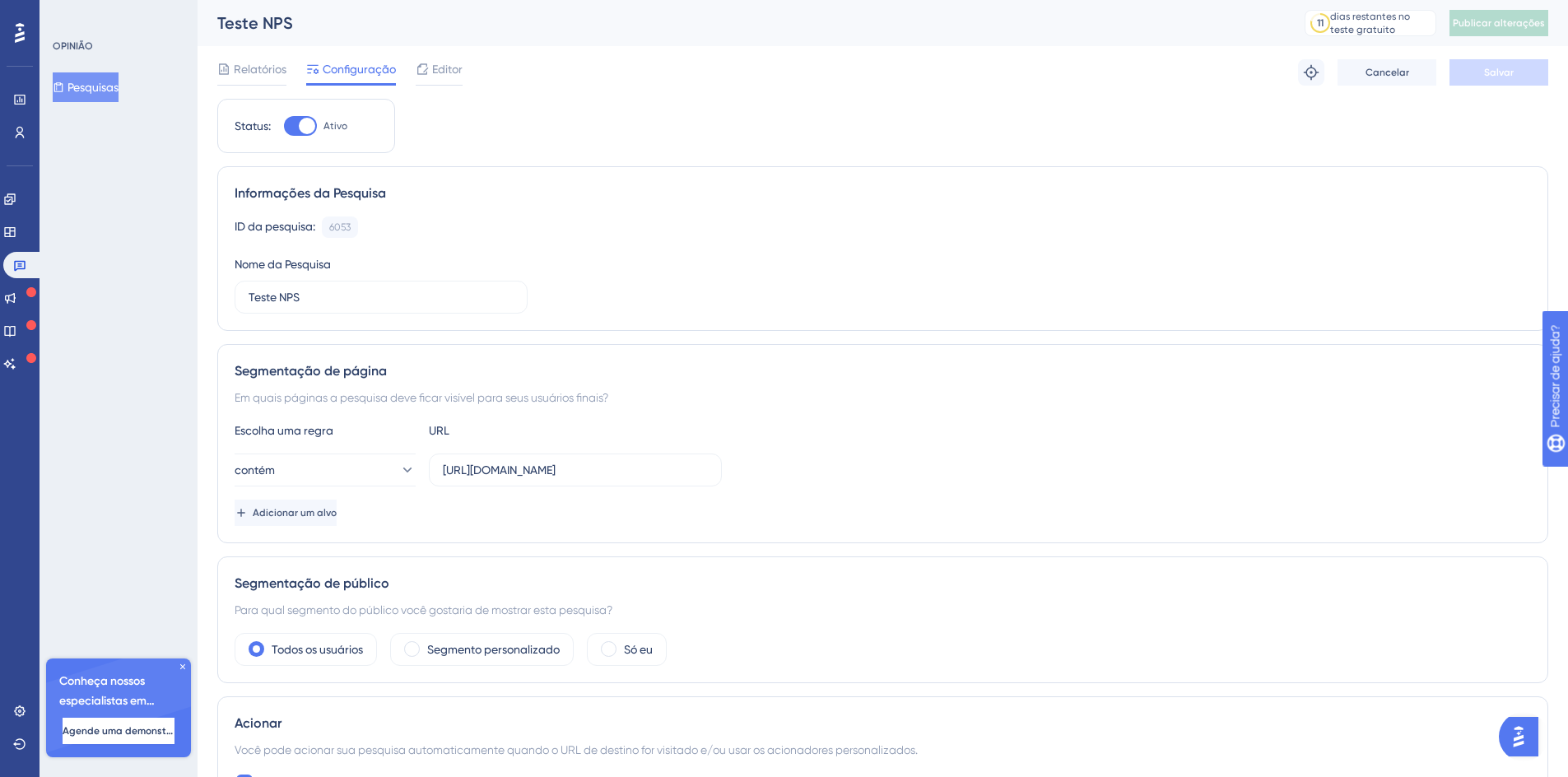
click at [184, 664] on icon at bounding box center [182, 666] width 10 height 10
click at [305, 118] on div at bounding box center [307, 126] width 16 height 16
click at [284, 126] on input "Ativo" at bounding box center [283, 126] width 1 height 1
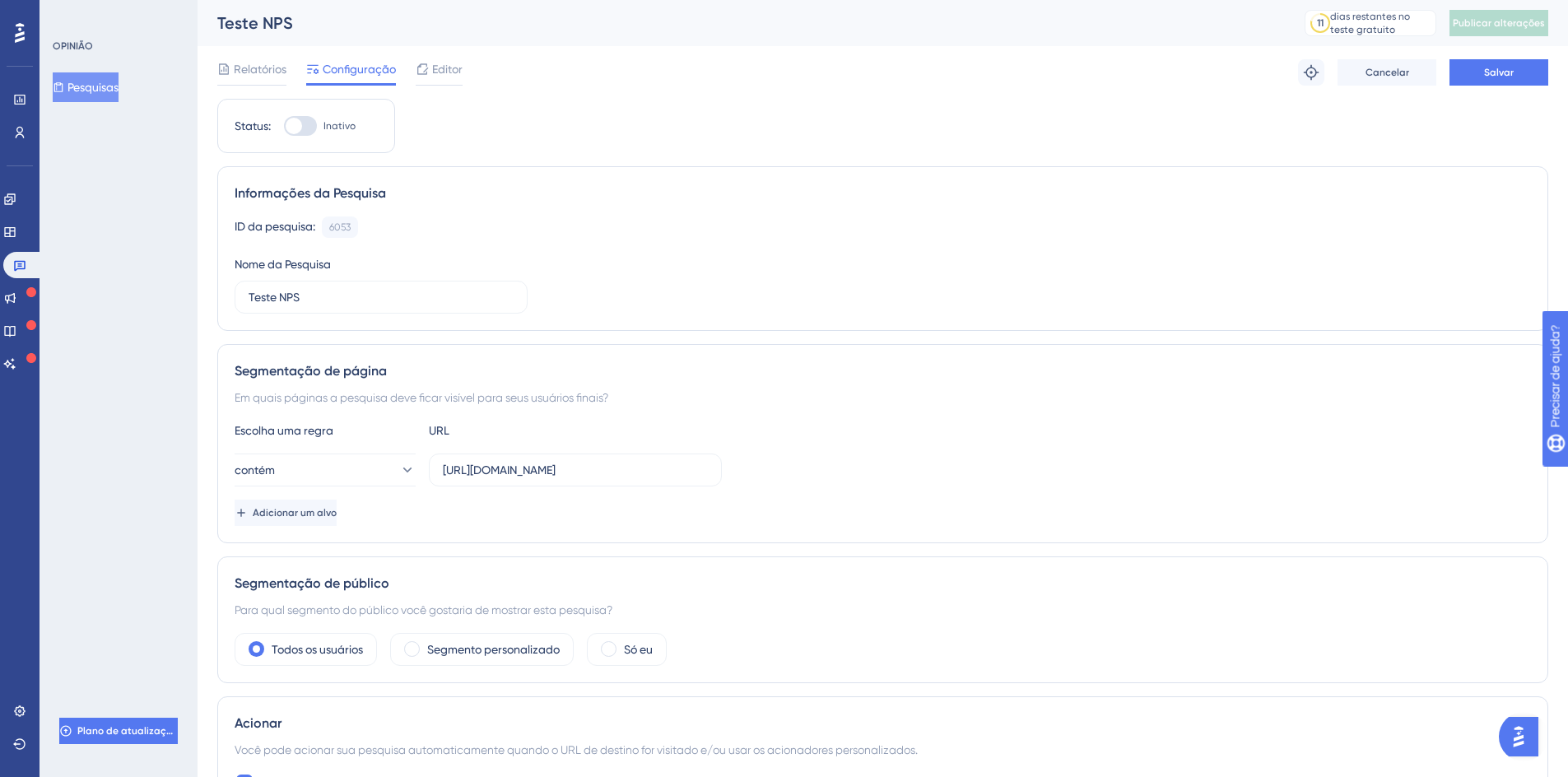
click at [295, 124] on div at bounding box center [294, 126] width 16 height 16
click at [284, 126] on input "Inativo" at bounding box center [283, 126] width 1 height 1
checkbox input "true"
click at [375, 305] on input "Teste NPS" at bounding box center [381, 297] width 265 height 18
drag, startPoint x: 373, startPoint y: 314, endPoint x: 373, endPoint y: 339, distance: 25.0
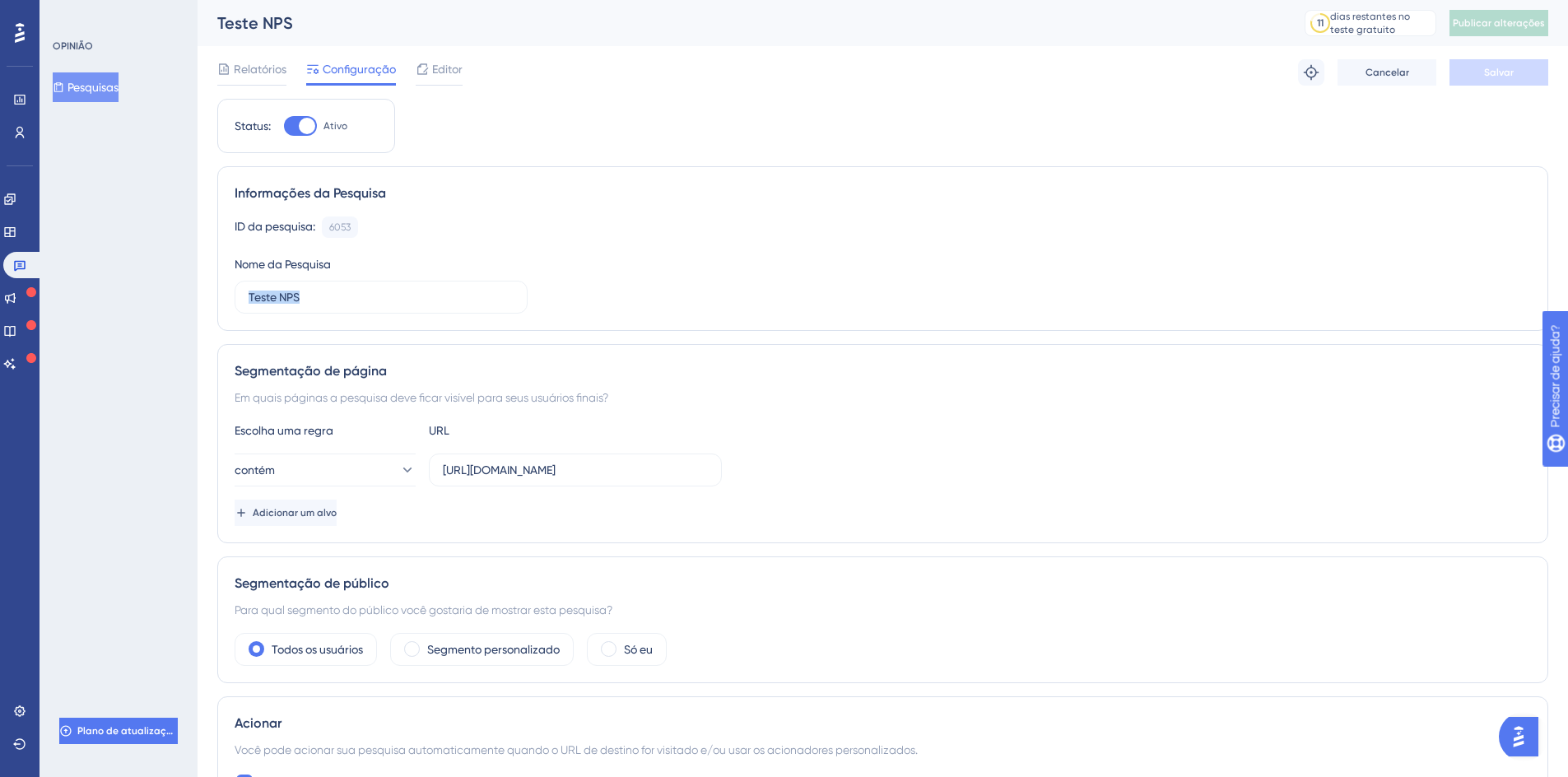
click at [636, 403] on div "Em quais páginas a pesquisa deve ficar visível para seus usuários finais?" at bounding box center [882, 398] width 1296 height 20
